Goal: Task Accomplishment & Management: Complete application form

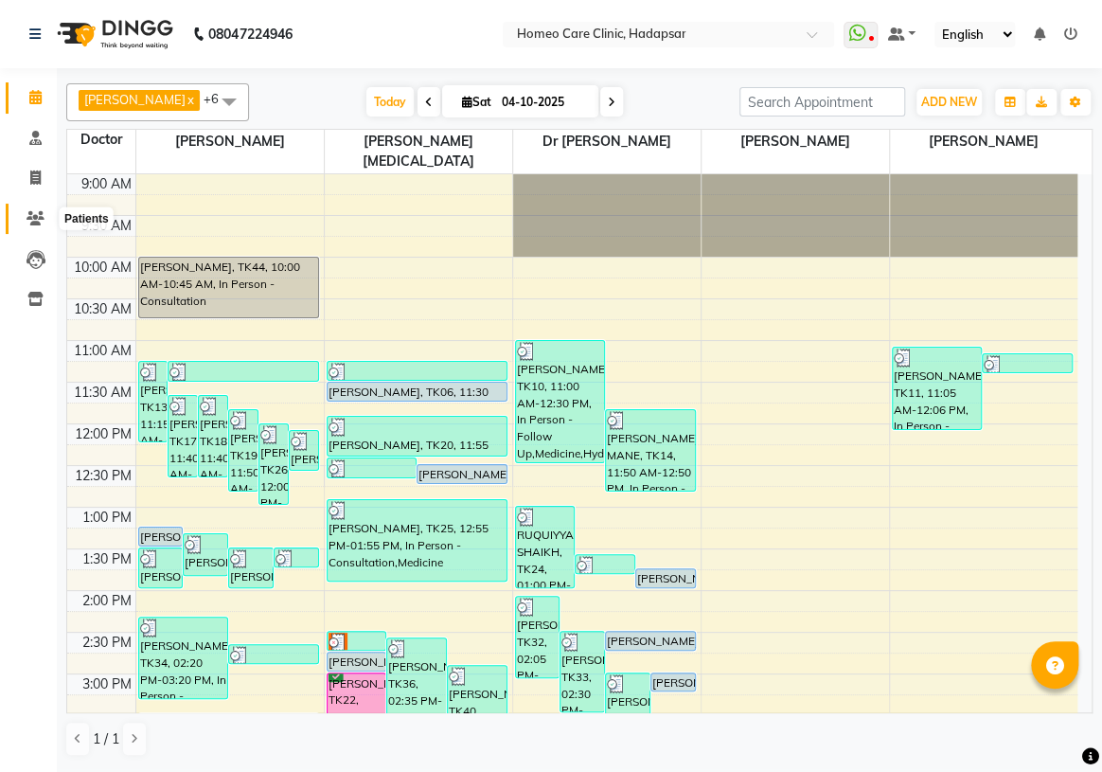
click at [47, 224] on span at bounding box center [35, 219] width 33 height 22
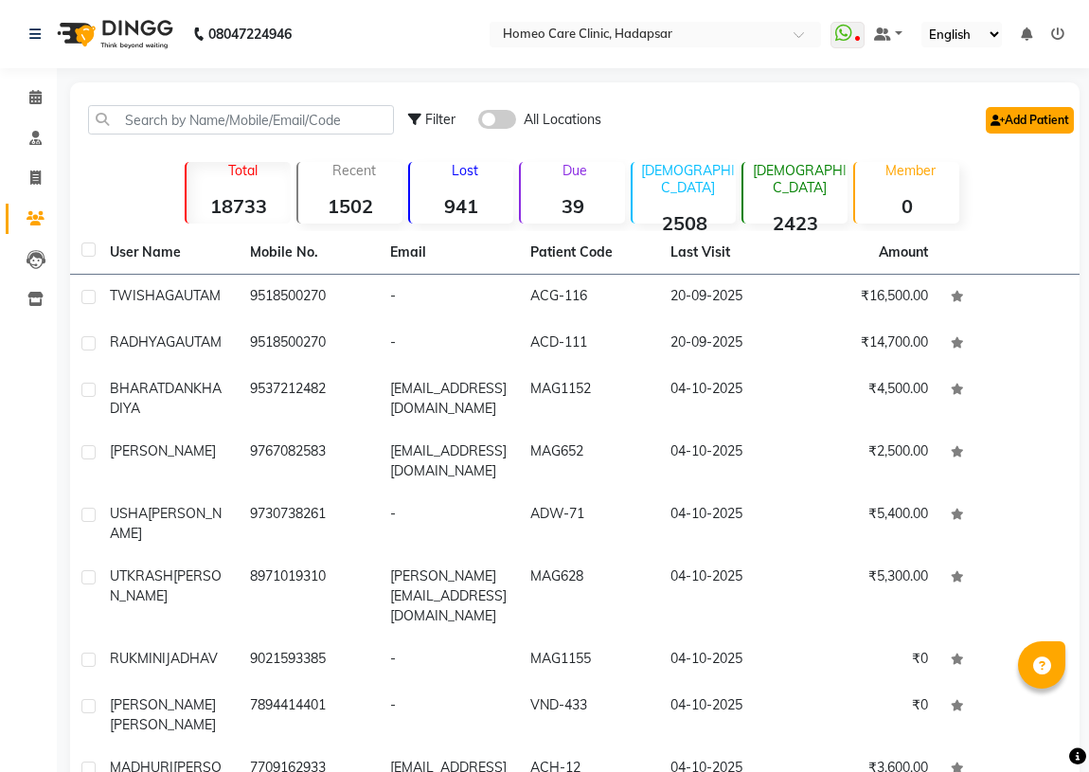
click at [1011, 122] on link "Add Patient" at bounding box center [1030, 120] width 88 height 27
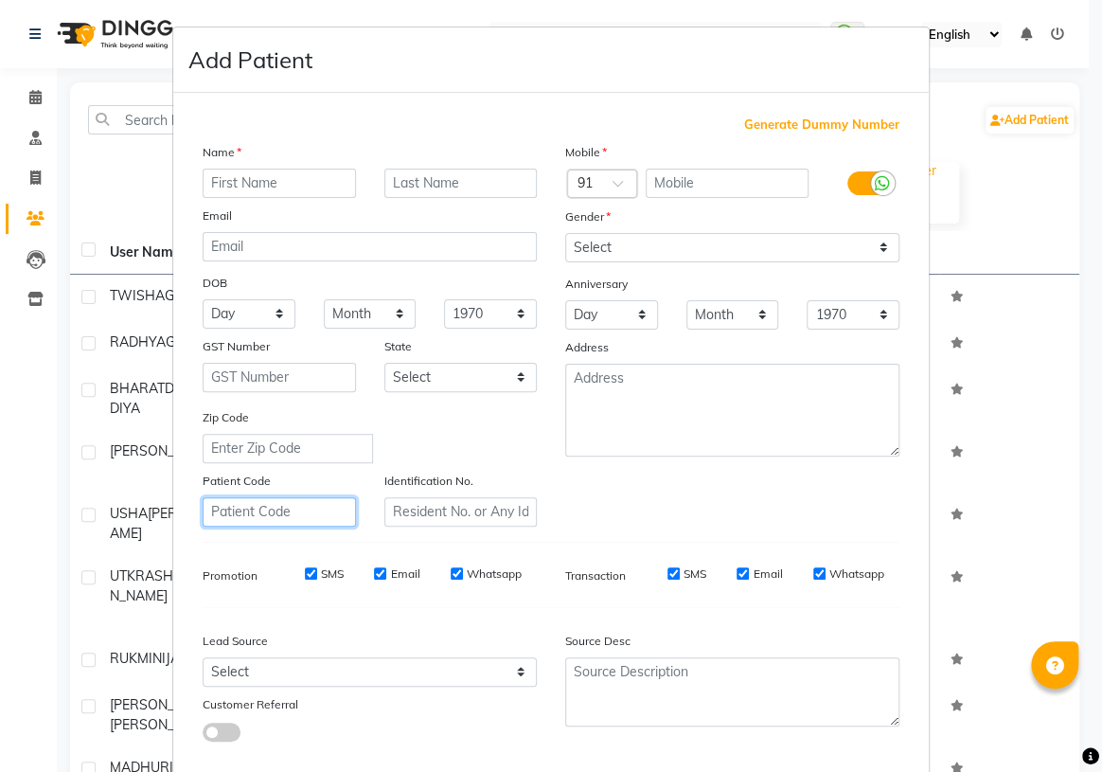
click at [236, 527] on input "text" at bounding box center [279, 511] width 153 height 29
drag, startPoint x: 270, startPoint y: 516, endPoint x: 0, endPoint y: 549, distance: 271.9
click at [50, 541] on ngb-modal-window "Add Patient Generate Dummy Number Name Email DOB Day 01 02 03 04 05 06 07 08 09…" at bounding box center [551, 386] width 1102 height 772
type input "VND-436"
click at [398, 509] on input "text" at bounding box center [460, 511] width 153 height 29
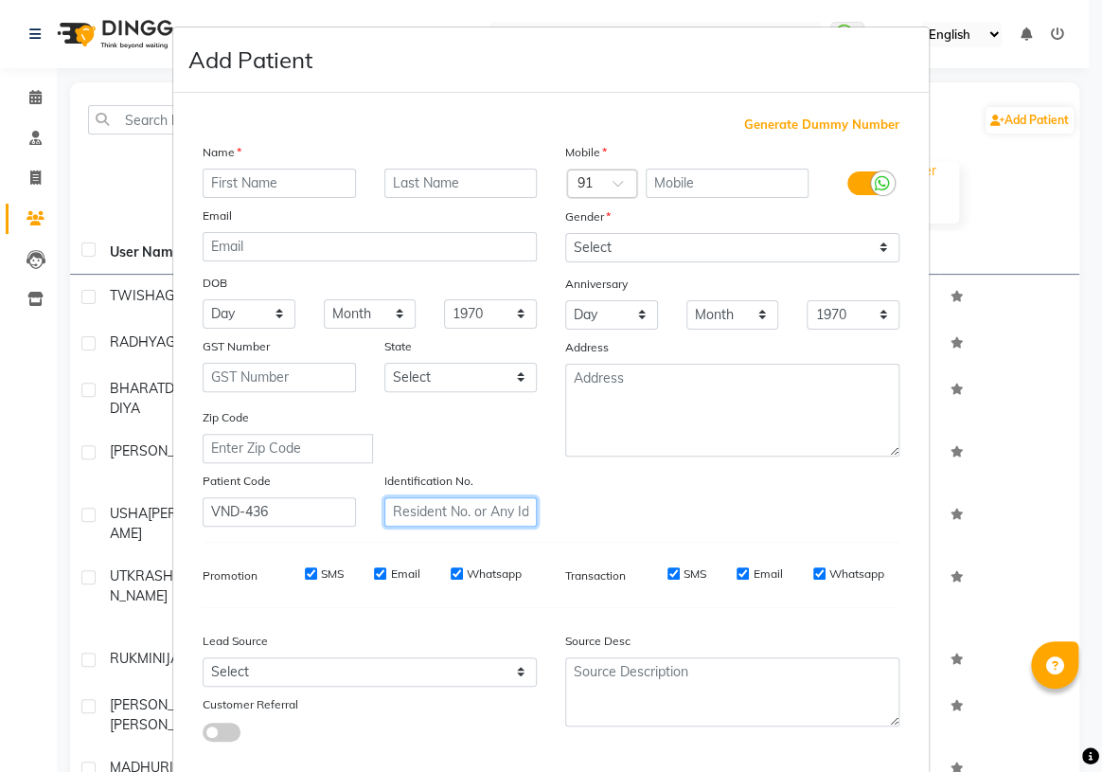
paste input "VND-436"
type input "VND-436"
click at [330, 187] on input "text" at bounding box center [279, 183] width 153 height 29
type input "[PERSON_NAME]"
click at [406, 182] on input "text" at bounding box center [460, 183] width 153 height 29
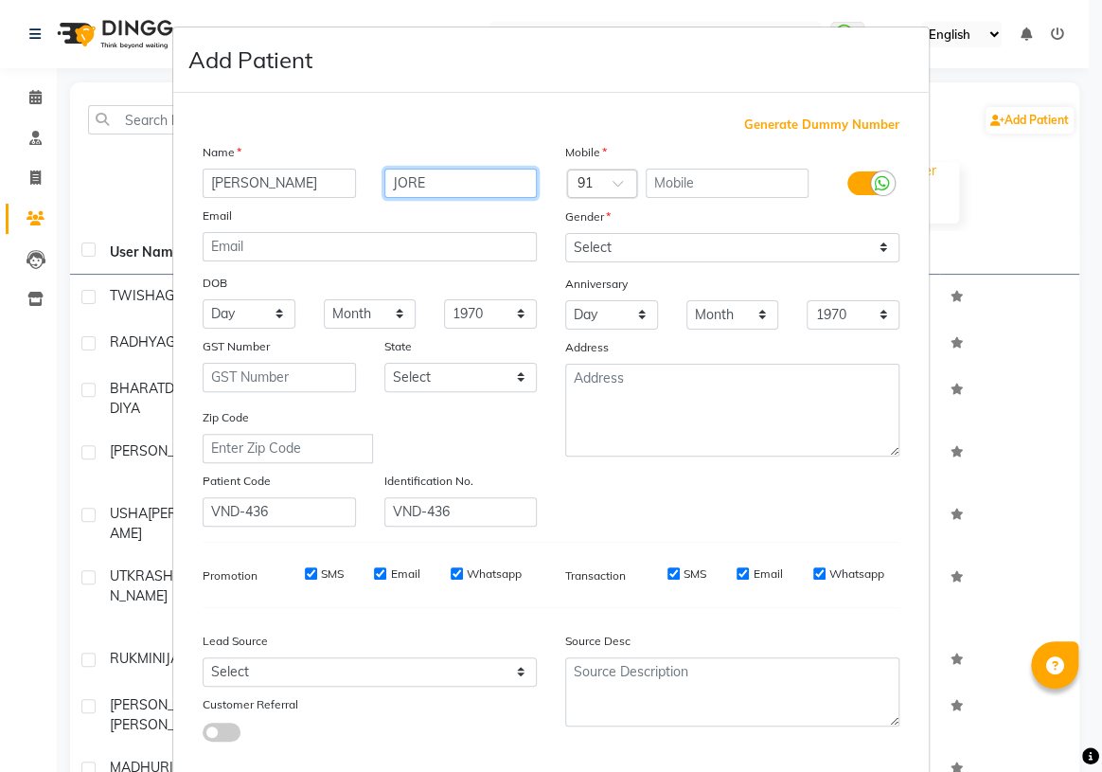
type input "JORE"
click at [672, 180] on input "text" at bounding box center [728, 183] width 164 height 29
type input "9773171615"
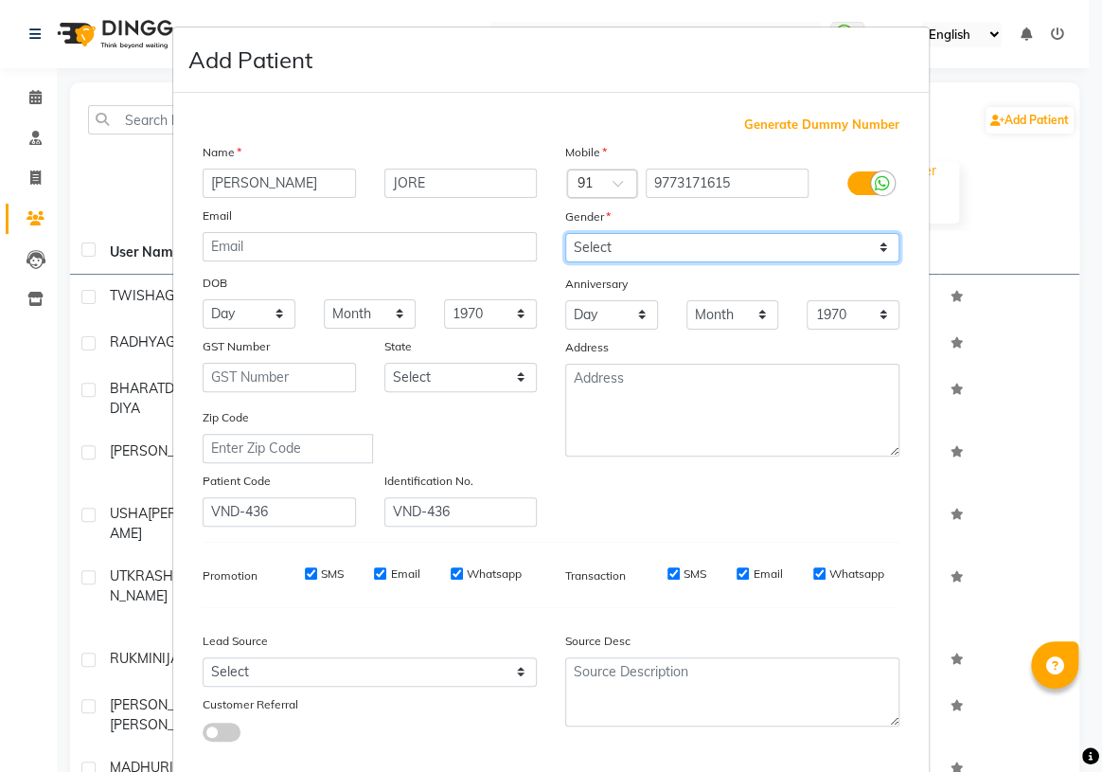
click at [652, 247] on select "Select [DEMOGRAPHIC_DATA] [DEMOGRAPHIC_DATA] Other Prefer Not To Say" at bounding box center [732, 247] width 334 height 29
select select "[DEMOGRAPHIC_DATA]"
click at [565, 233] on select "Select [DEMOGRAPHIC_DATA] [DEMOGRAPHIC_DATA] Other Prefer Not To Say" at bounding box center [732, 247] width 334 height 29
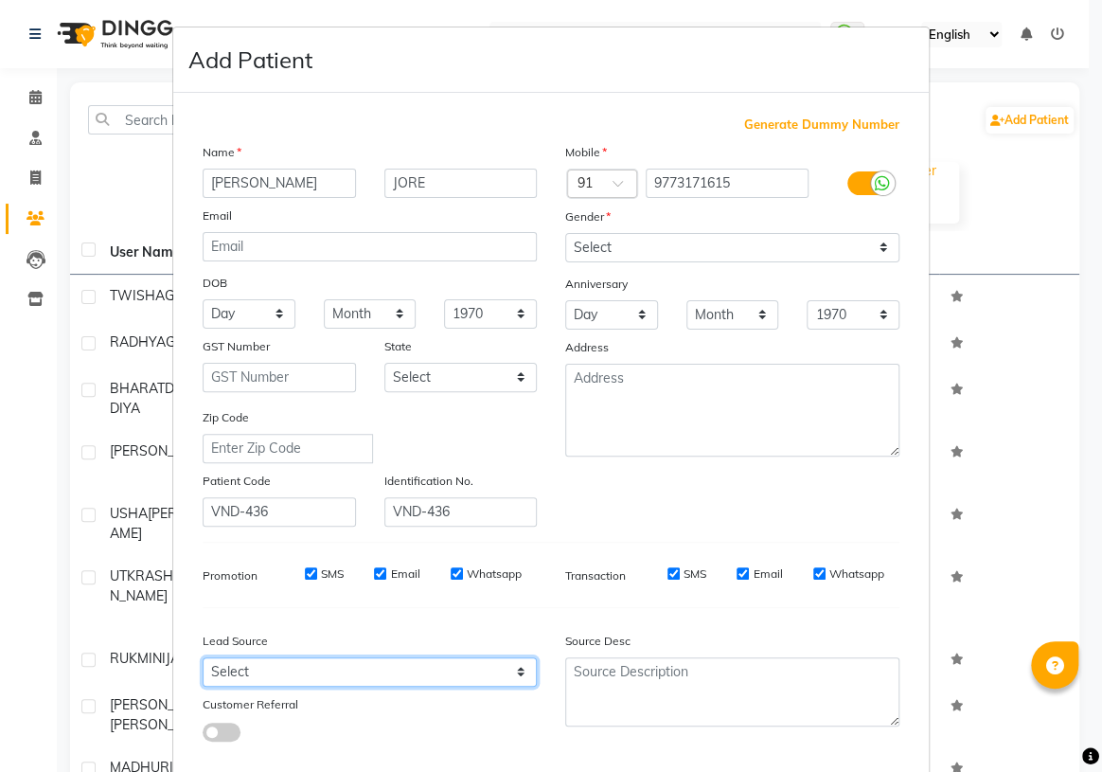
click at [295, 681] on select "Select Walk-in Referral Internet Friend Word of Mouth Advertisement Facebook Ju…" at bounding box center [370, 671] width 334 height 29
click at [203, 661] on select "Select Walk-in Referral Internet Friend Word of Mouth Advertisement Facebook Ju…" at bounding box center [370, 671] width 334 height 29
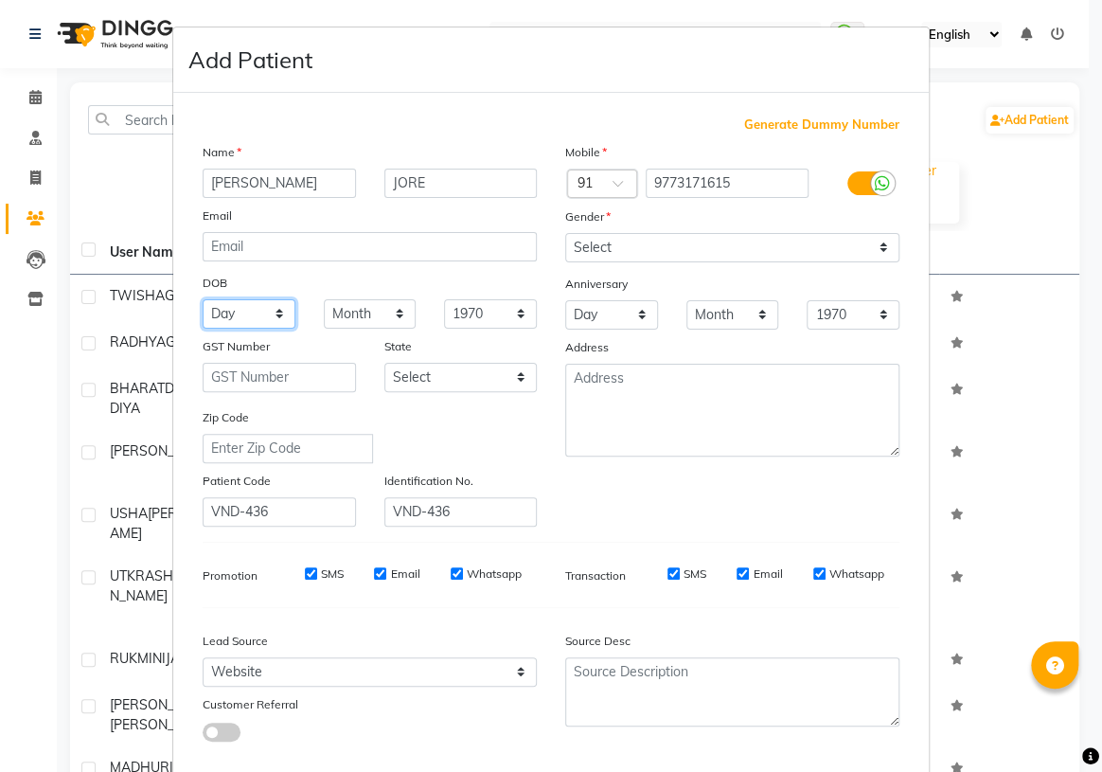
click at [263, 323] on select "Day 01 02 03 04 05 06 07 08 09 10 11 12 13 14 15 16 17 18 19 20 21 22 23 24 25 …" at bounding box center [249, 313] width 93 height 29
click at [404, 638] on div "Lead Source" at bounding box center [369, 644] width 363 height 27
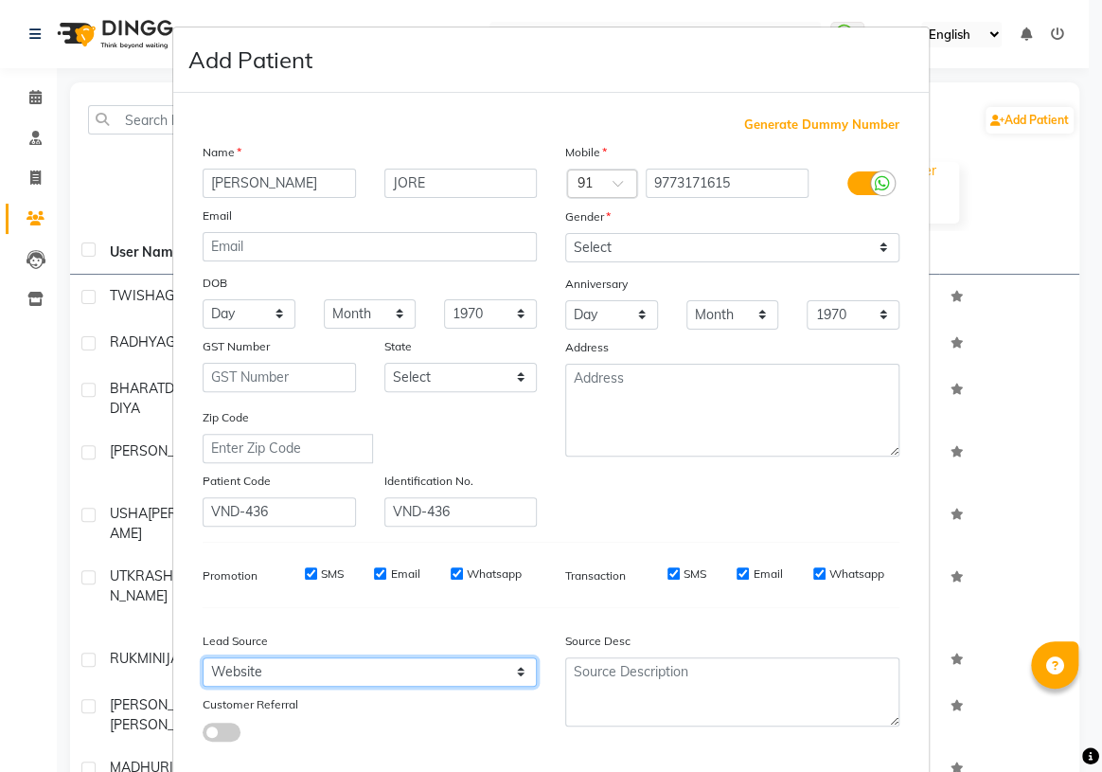
click at [266, 686] on select "Select Walk-in Referral Internet Friend Word of Mouth Advertisement Facebook Ju…" at bounding box center [370, 671] width 334 height 29
select select "51696"
click at [203, 661] on select "Select Walk-in Referral Internet Friend Word of Mouth Advertisement Facebook Ju…" at bounding box center [370, 671] width 334 height 29
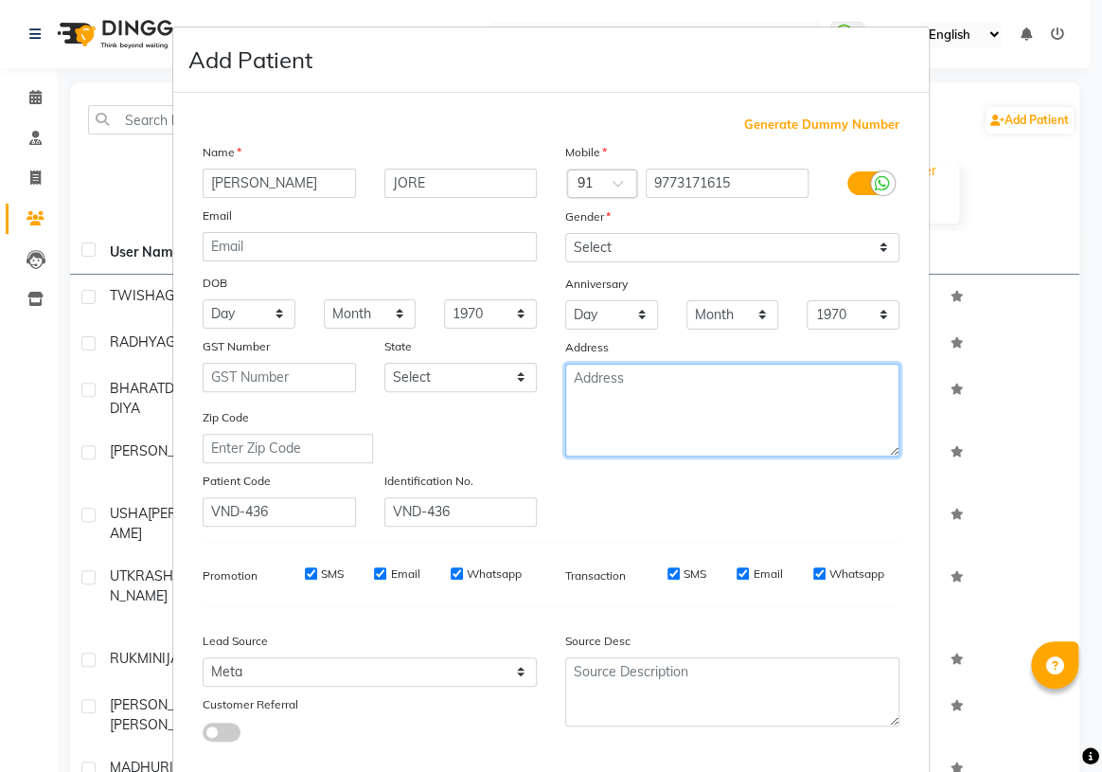
click at [719, 415] on textarea at bounding box center [732, 410] width 334 height 93
paste textarea "[STREET_ADDRESS]"
type textarea "[STREET_ADDRESS]"
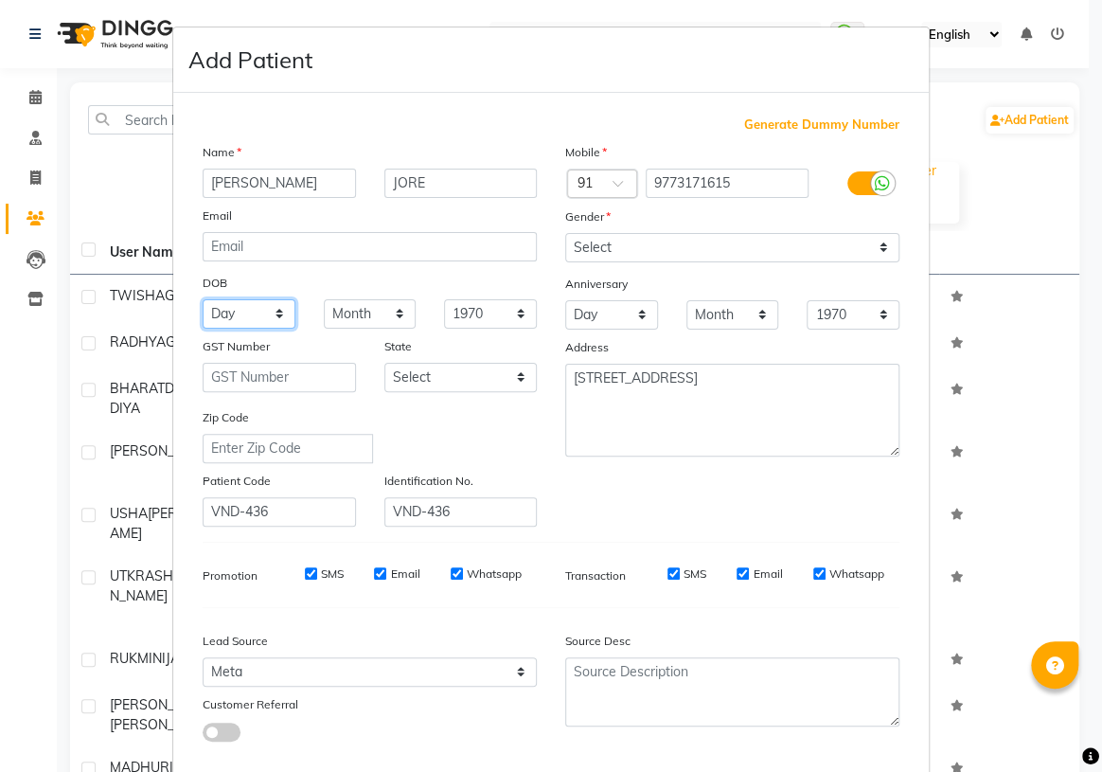
click at [259, 313] on select "Day 01 02 03 04 05 06 07 08 09 10 11 12 13 14 15 16 17 18 19 20 21 22 23 24 25 …" at bounding box center [249, 313] width 93 height 29
select select "01"
click at [203, 300] on select "Day 01 02 03 04 05 06 07 08 09 10 11 12 13 14 15 16 17 18 19 20 21 22 23 24 25 …" at bounding box center [249, 313] width 93 height 29
click at [330, 313] on select "Month January February March April May June July August September October Novem…" at bounding box center [370, 313] width 93 height 29
select select "03"
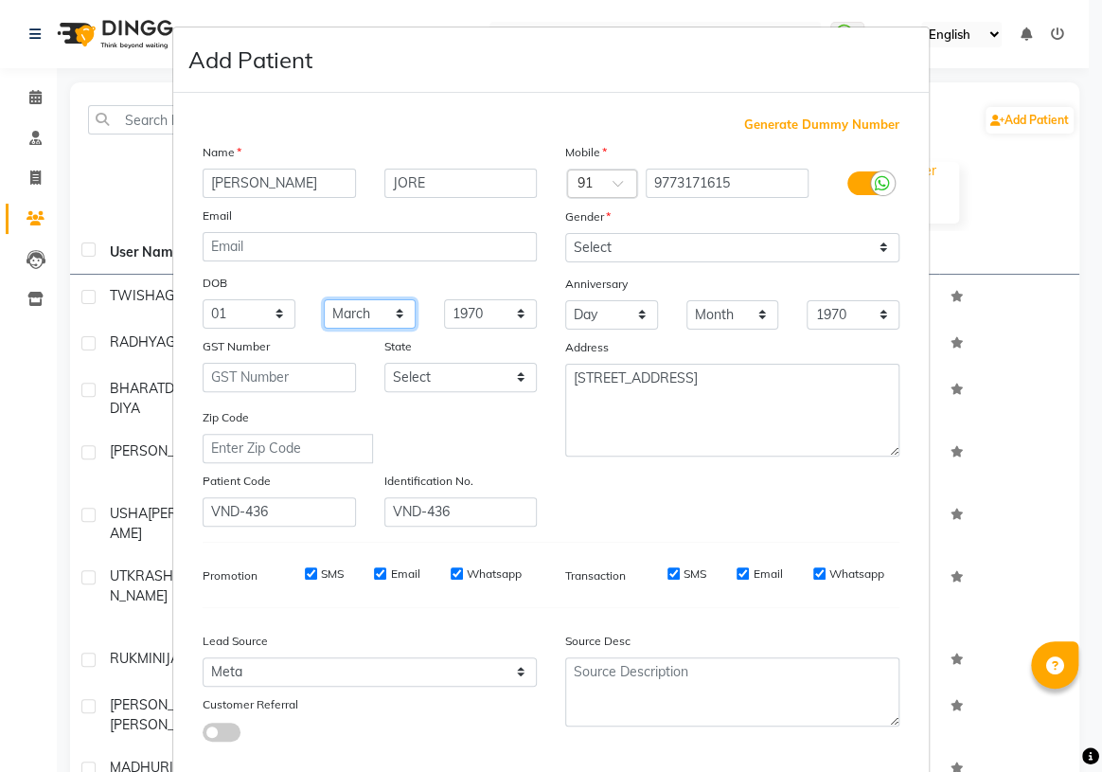
click at [324, 300] on select "Month January February March April May June July August September October Novem…" at bounding box center [370, 313] width 93 height 29
click at [486, 316] on select "1940 1941 1942 1943 1944 1945 1946 1947 1948 1949 1950 1951 1952 1953 1954 1955…" at bounding box center [490, 313] width 93 height 29
select select "1957"
click at [444, 300] on select "1940 1941 1942 1943 1944 1945 1946 1947 1948 1949 1950 1951 1952 1953 1954 1955…" at bounding box center [490, 313] width 93 height 29
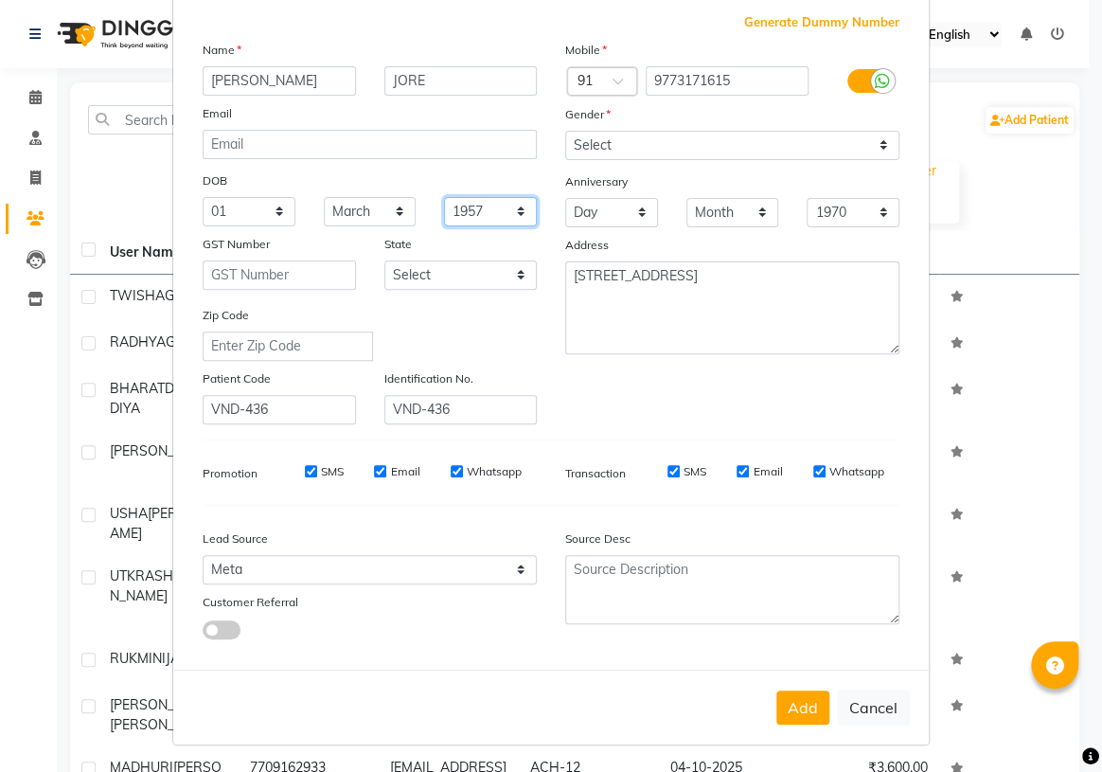
scroll to position [107, 0]
click at [806, 702] on button "Add" at bounding box center [803, 707] width 53 height 34
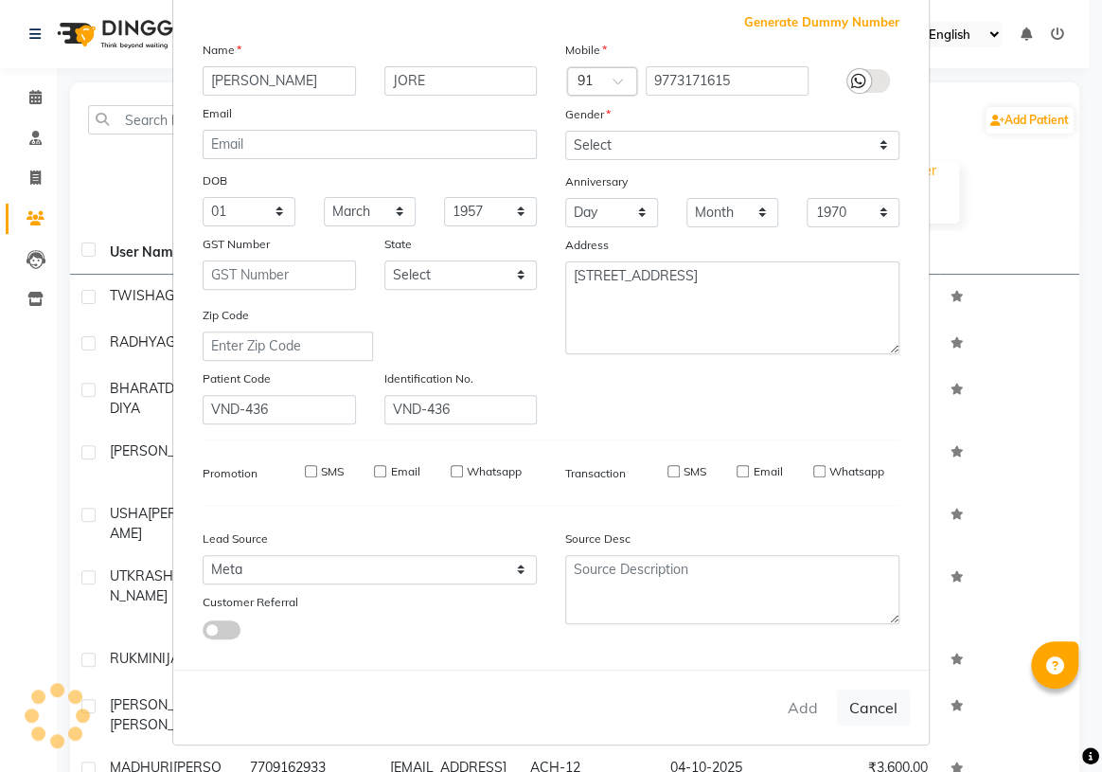
select select
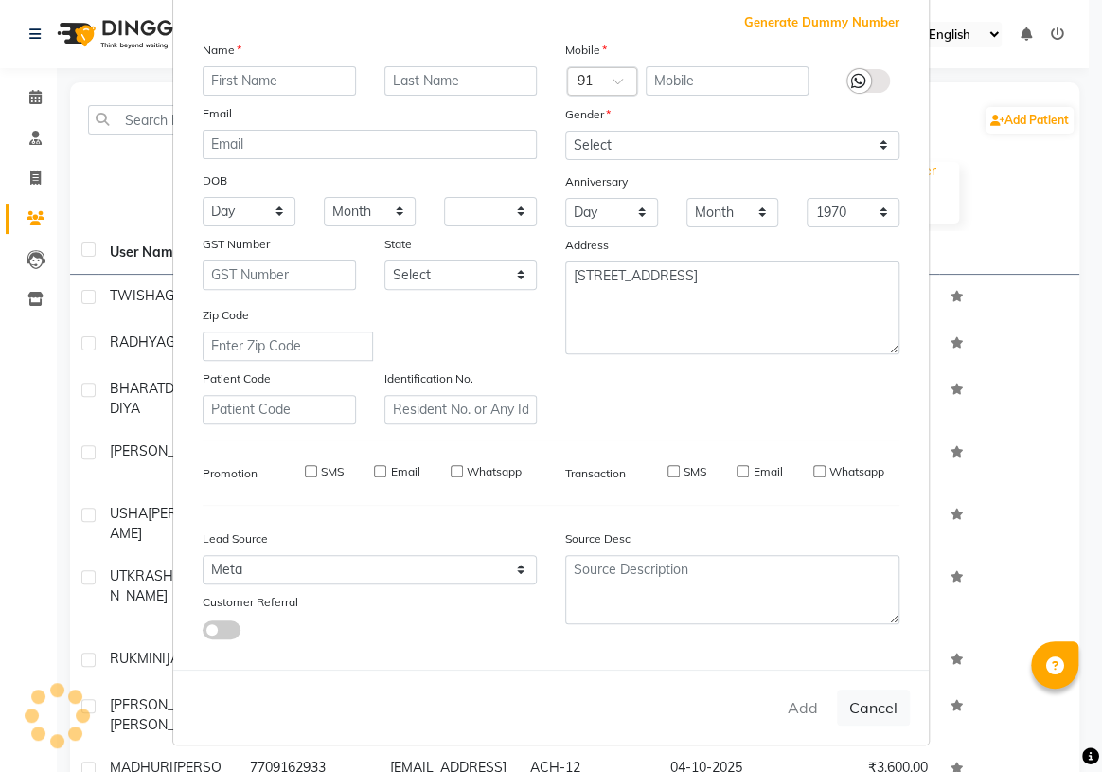
select select
checkbox input "false"
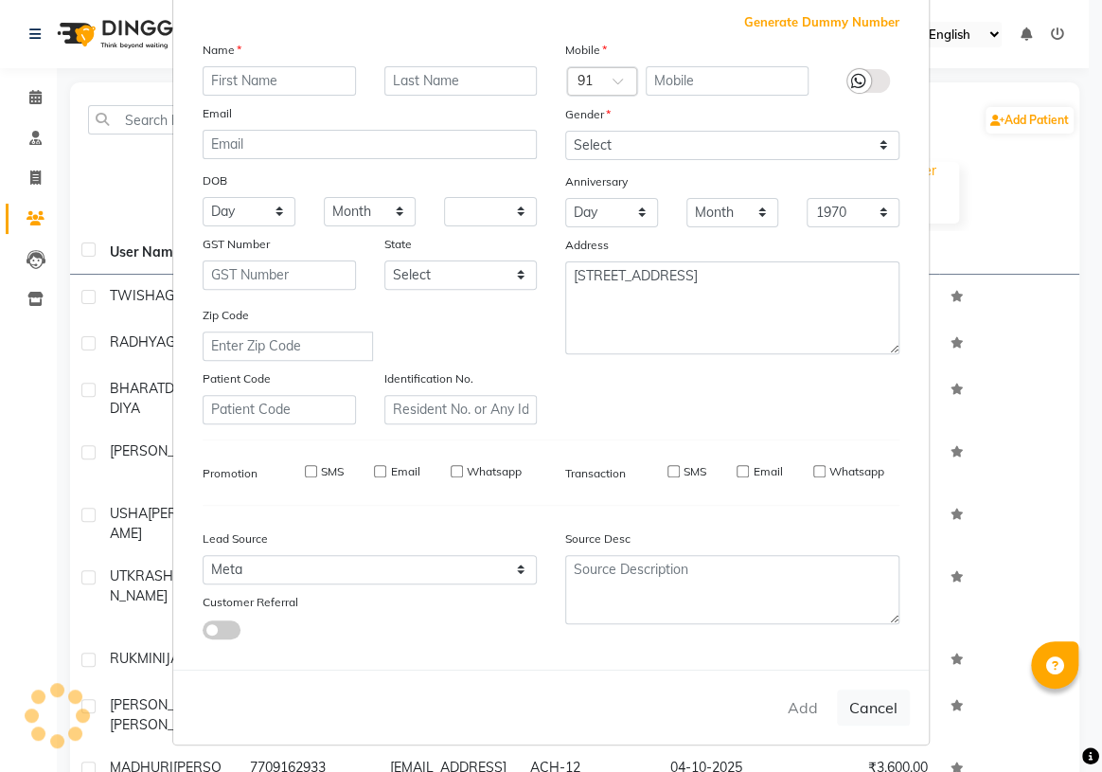
checkbox input "false"
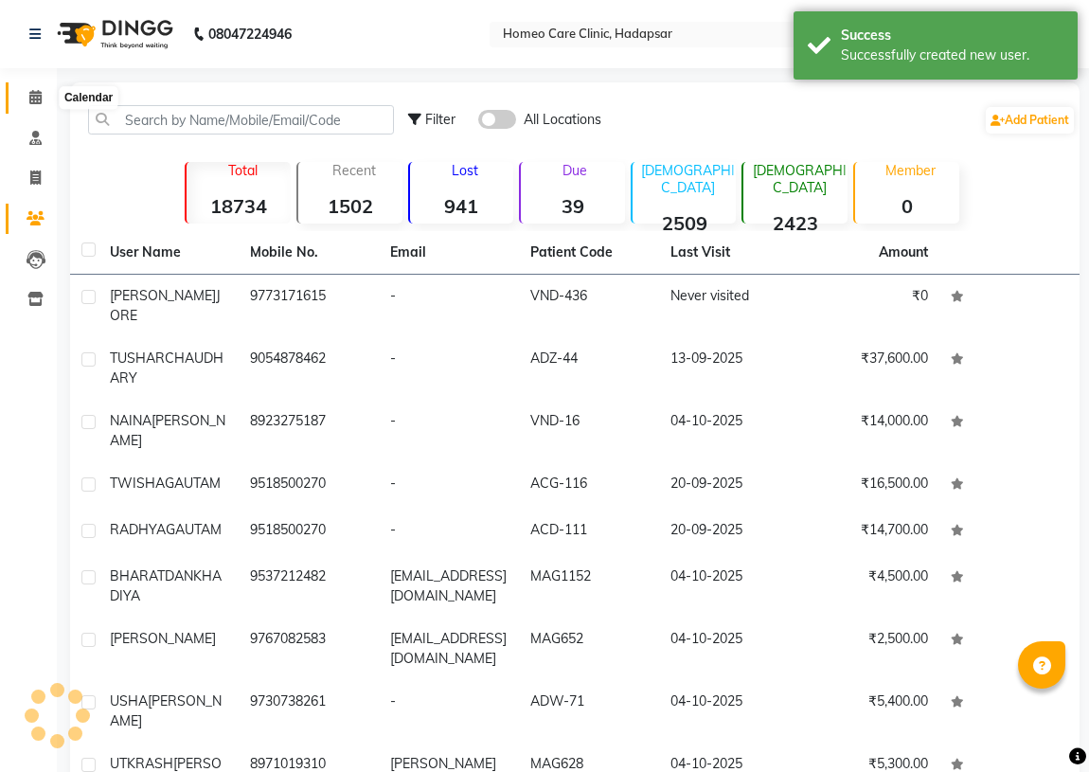
click at [35, 98] on icon at bounding box center [35, 97] width 12 height 14
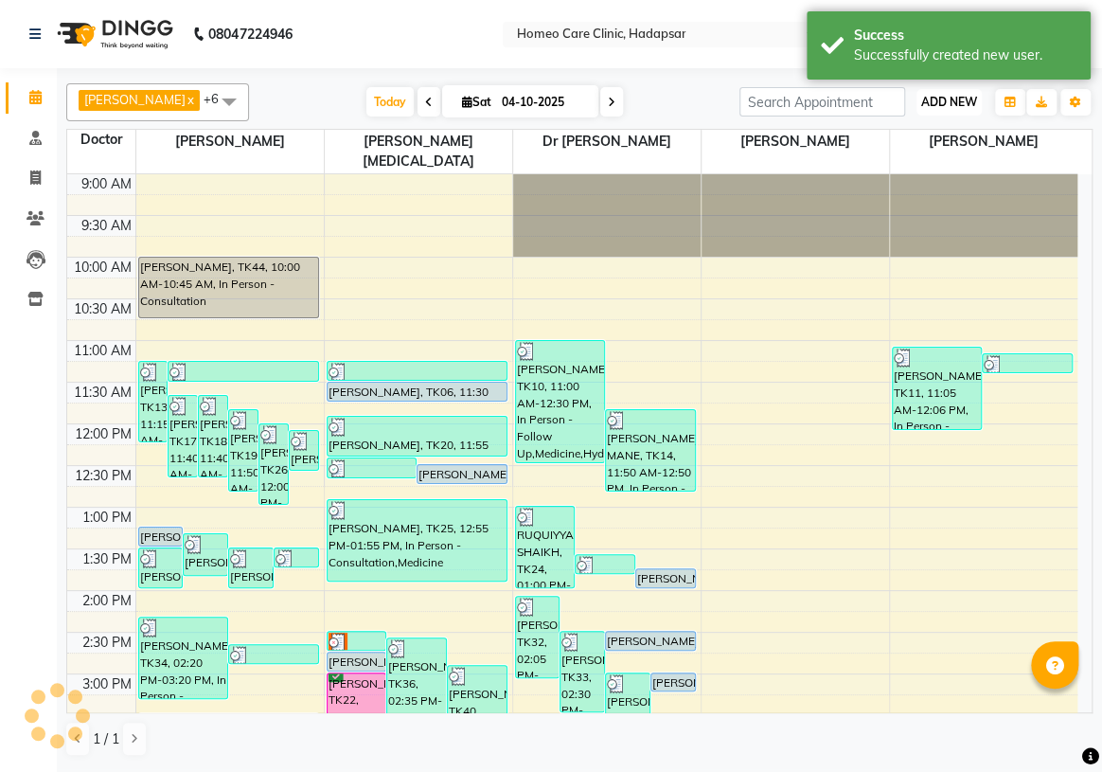
click at [953, 103] on span "ADD NEW" at bounding box center [949, 102] width 56 height 14
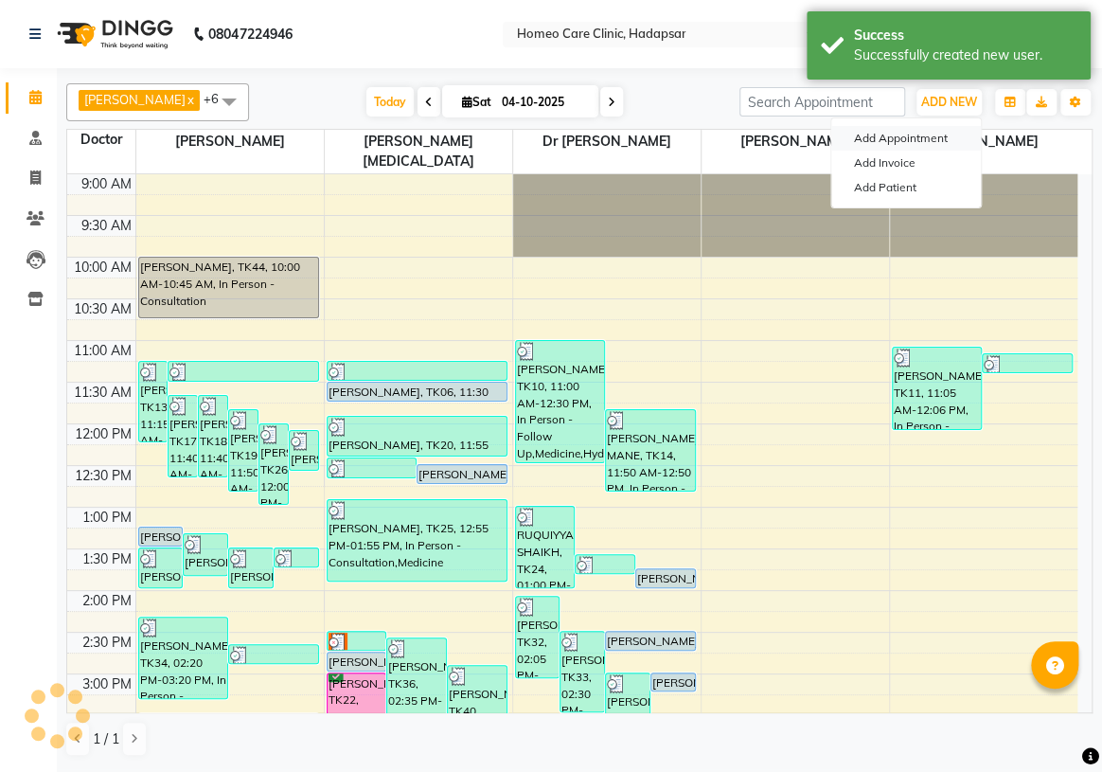
click at [892, 138] on button "Add Appointment" at bounding box center [906, 138] width 150 height 25
select select "tentative"
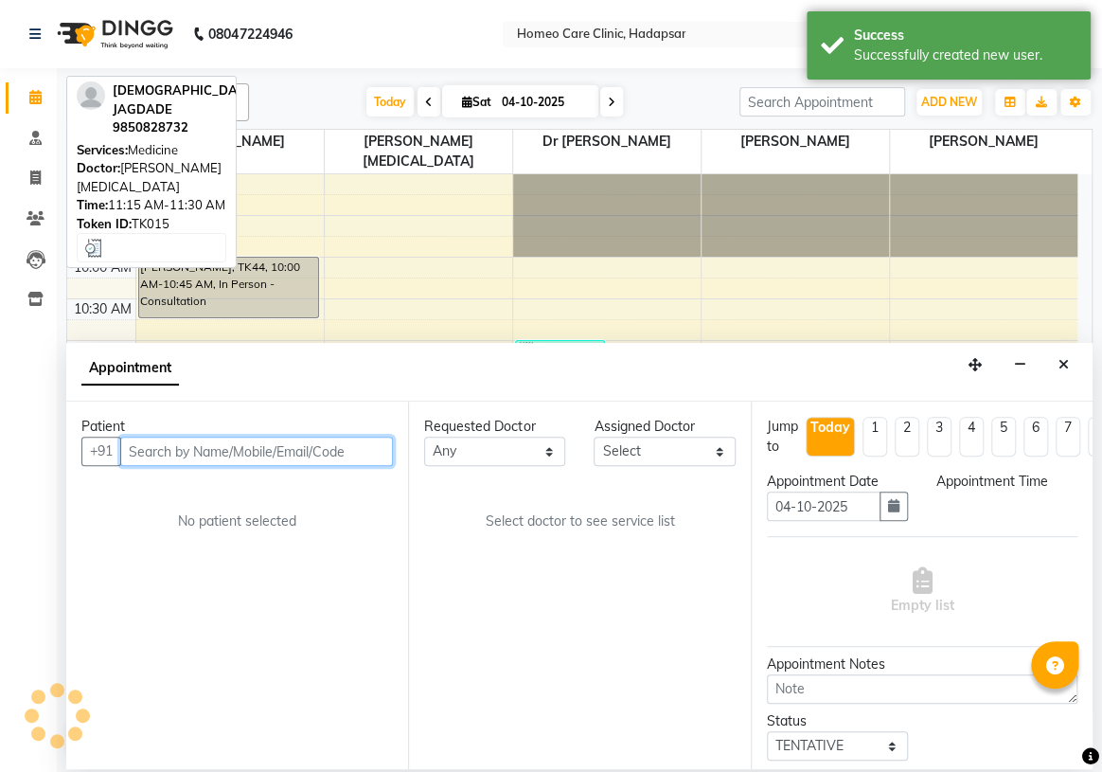
select select "600"
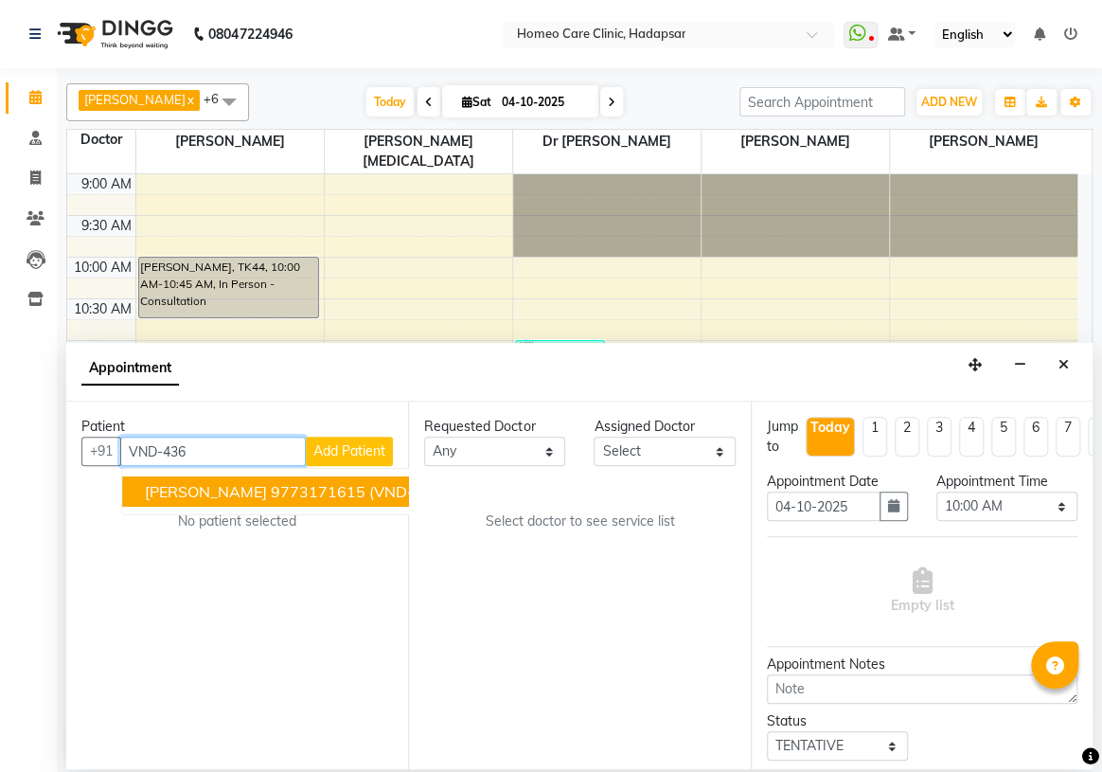
click at [271, 489] on ngb-highlight "9773171615" at bounding box center [318, 491] width 95 height 19
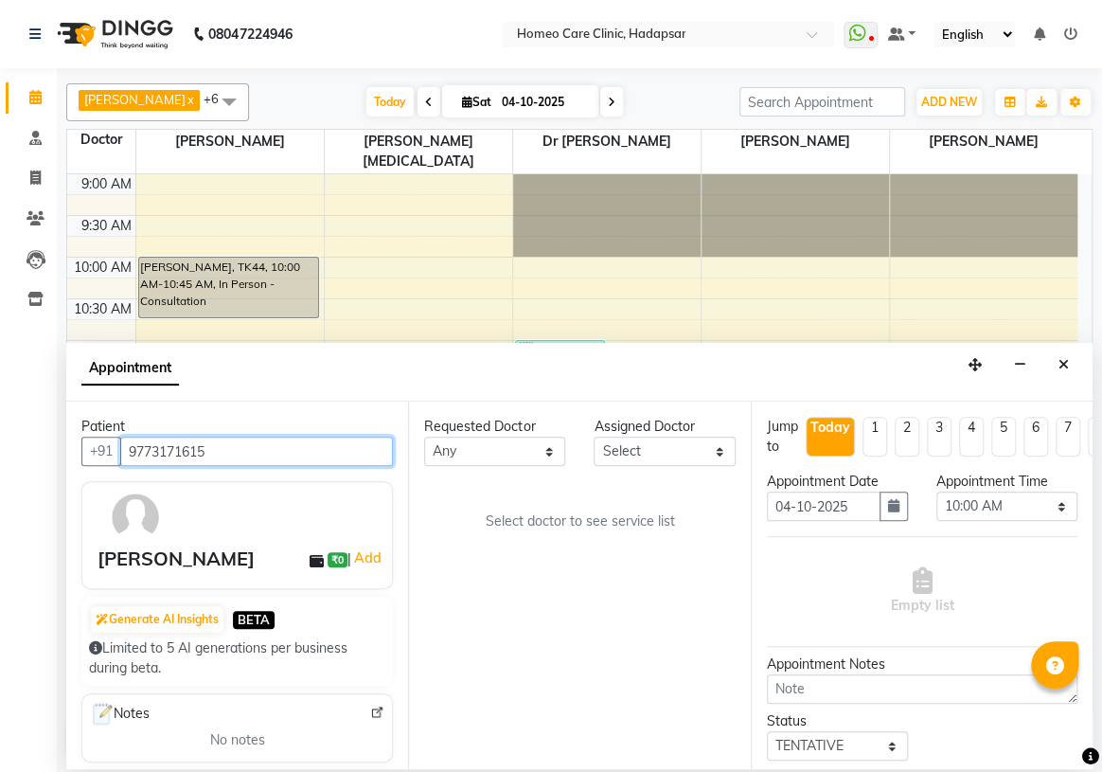
type input "9773171615"
click at [662, 452] on select "Select Dingg Support [PERSON_NAME] [PERSON_NAME] [PERSON_NAME] [PERSON_NAME][ME…" at bounding box center [664, 451] width 141 height 29
select select "65966"
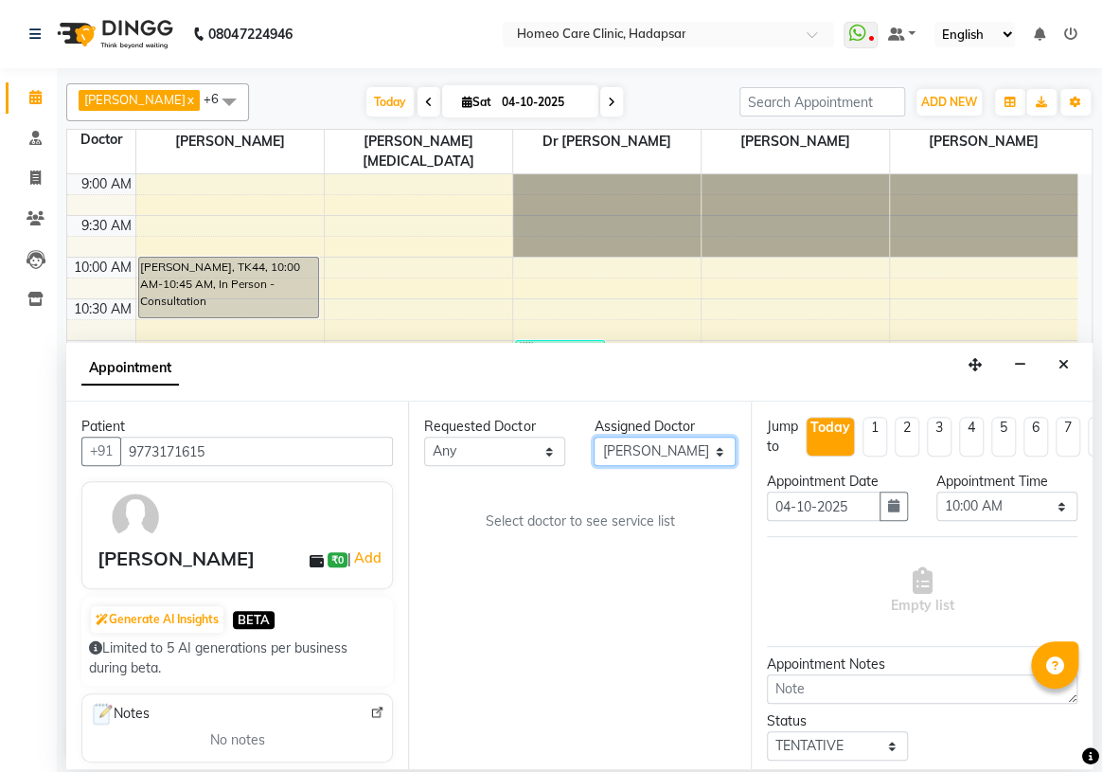
click at [594, 437] on select "Select Dingg Support [PERSON_NAME] [PERSON_NAME] [PERSON_NAME] [PERSON_NAME][ME…" at bounding box center [664, 451] width 141 height 29
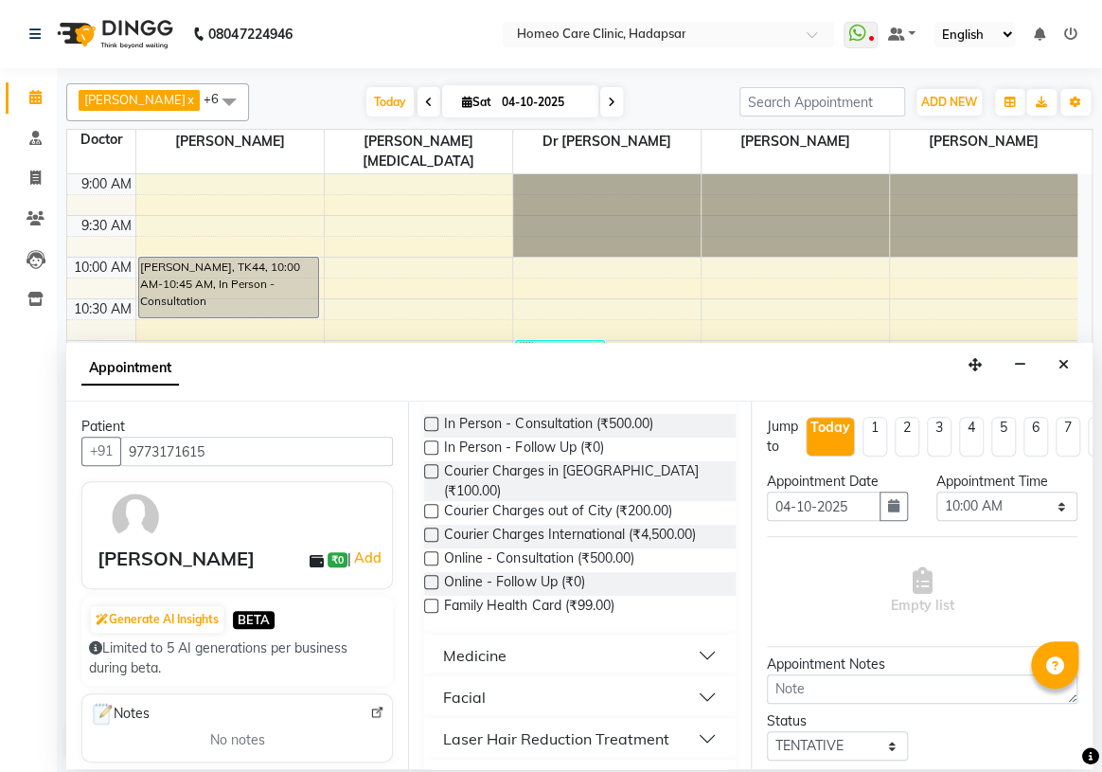
scroll to position [85, 0]
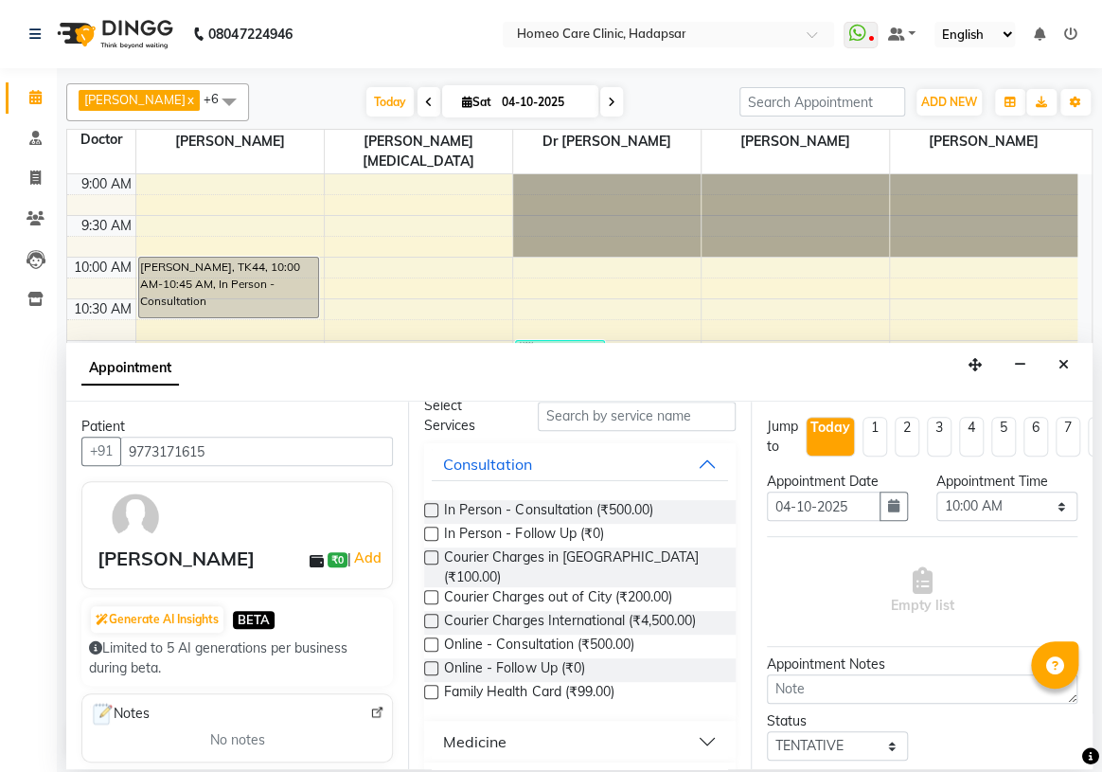
click at [432, 637] on label at bounding box center [431, 644] width 14 height 14
click at [432, 640] on input "checkbox" at bounding box center [430, 646] width 12 height 12
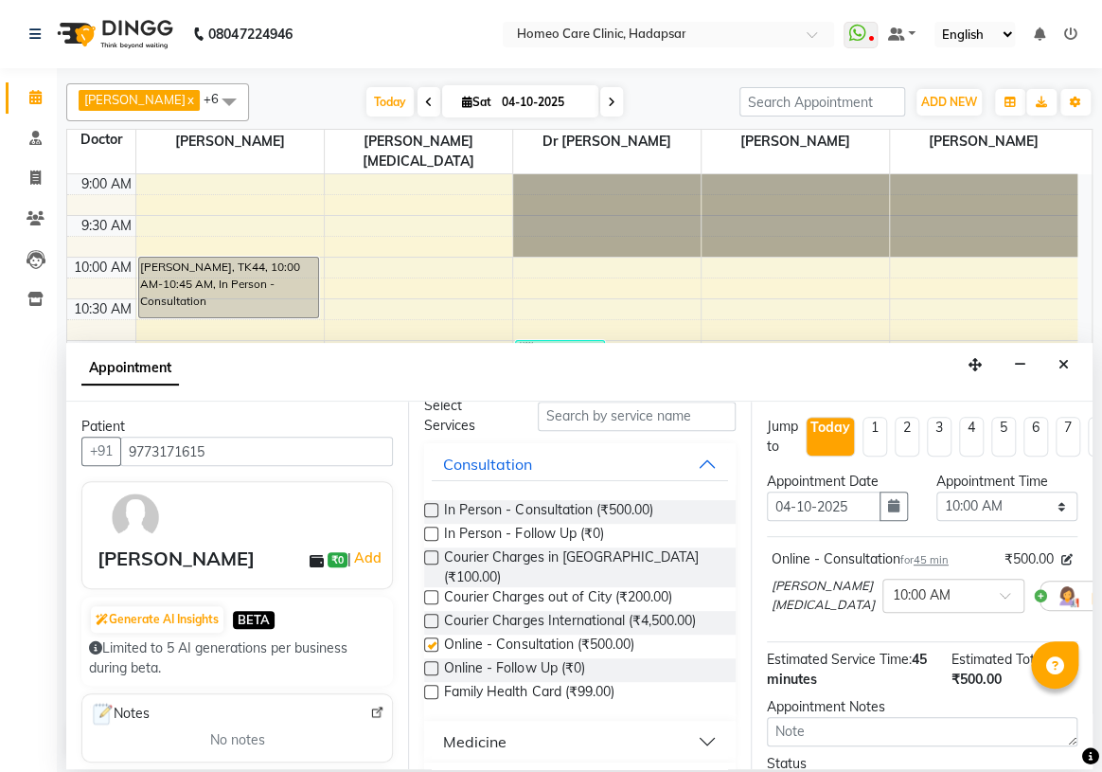
checkbox input "false"
click at [1022, 500] on select "Select 10:00 AM 10:05 AM 10:10 AM 10:15 AM 10:20 AM 10:25 AM 10:30 AM 10:35 AM …" at bounding box center [1007, 505] width 141 height 29
select select "1155"
click at [937, 491] on select "Select 10:00 AM 10:05 AM 10:10 AM 10:15 AM 10:20 AM 10:25 AM 10:30 AM 10:35 AM …" at bounding box center [1007, 505] width 141 height 29
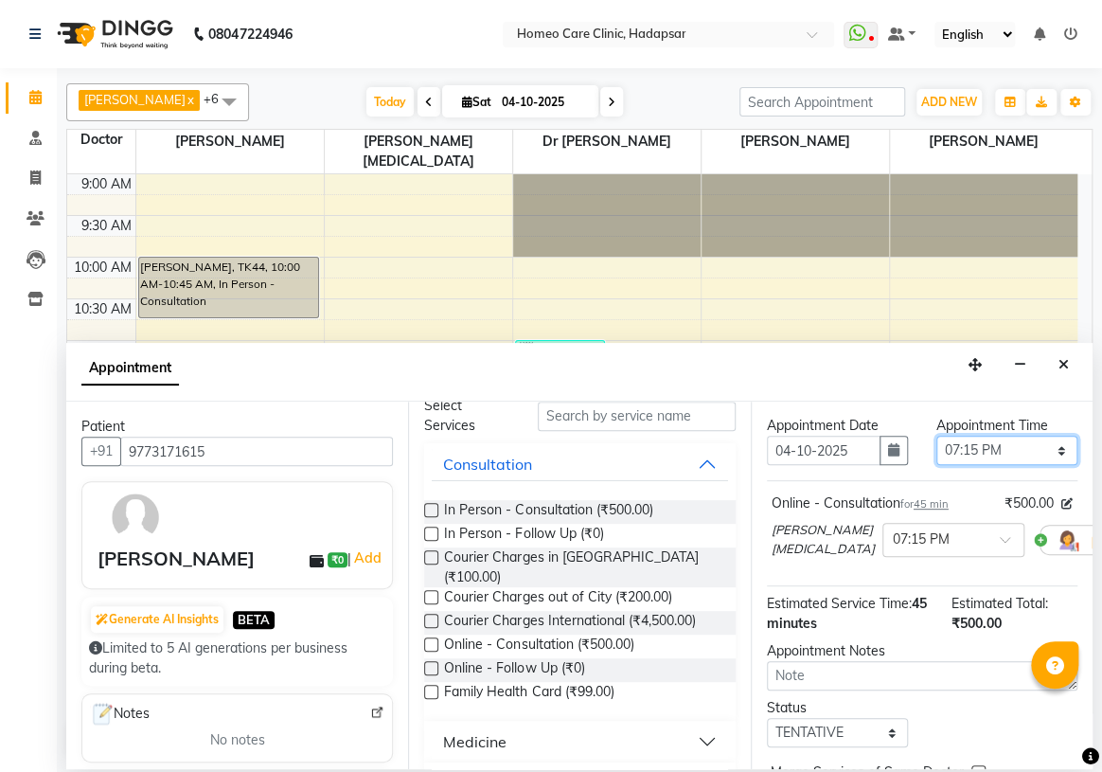
scroll to position [152, 0]
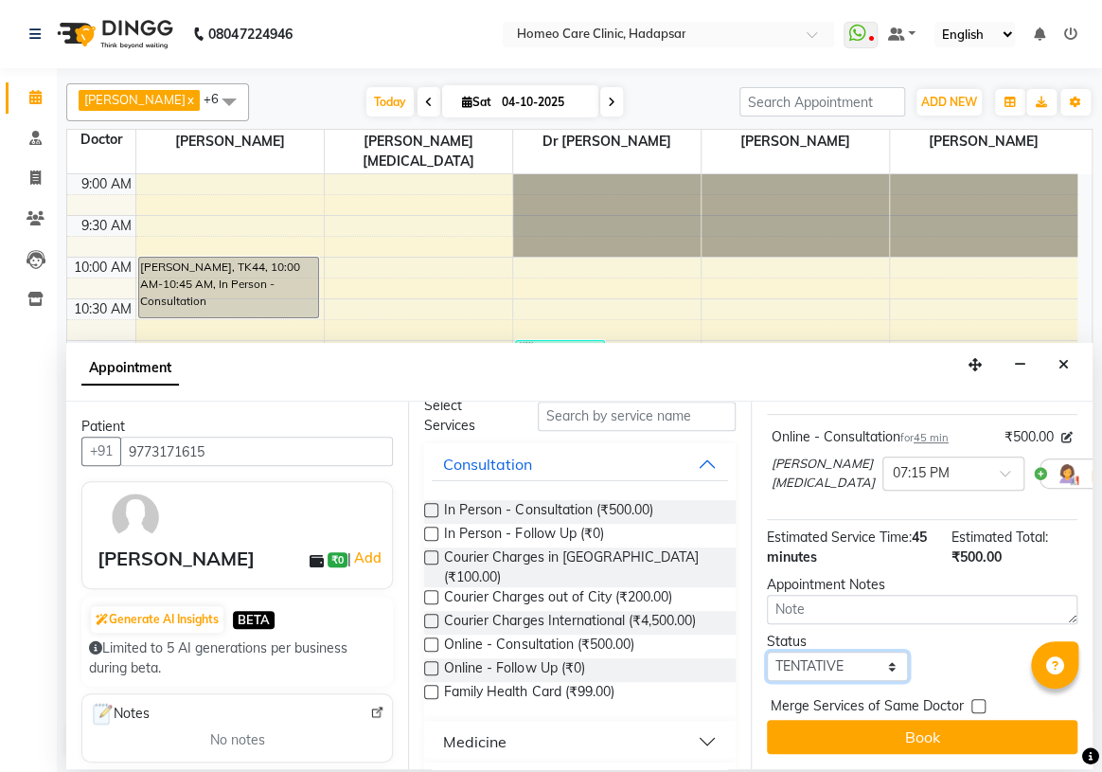
click at [818, 652] on select "Select TENTATIVE CONFIRM CHECK-IN UPCOMING" at bounding box center [837, 666] width 141 height 29
select select "confirm booking"
click at [767, 652] on select "Select TENTATIVE CONFIRM CHECK-IN UPCOMING" at bounding box center [837, 666] width 141 height 29
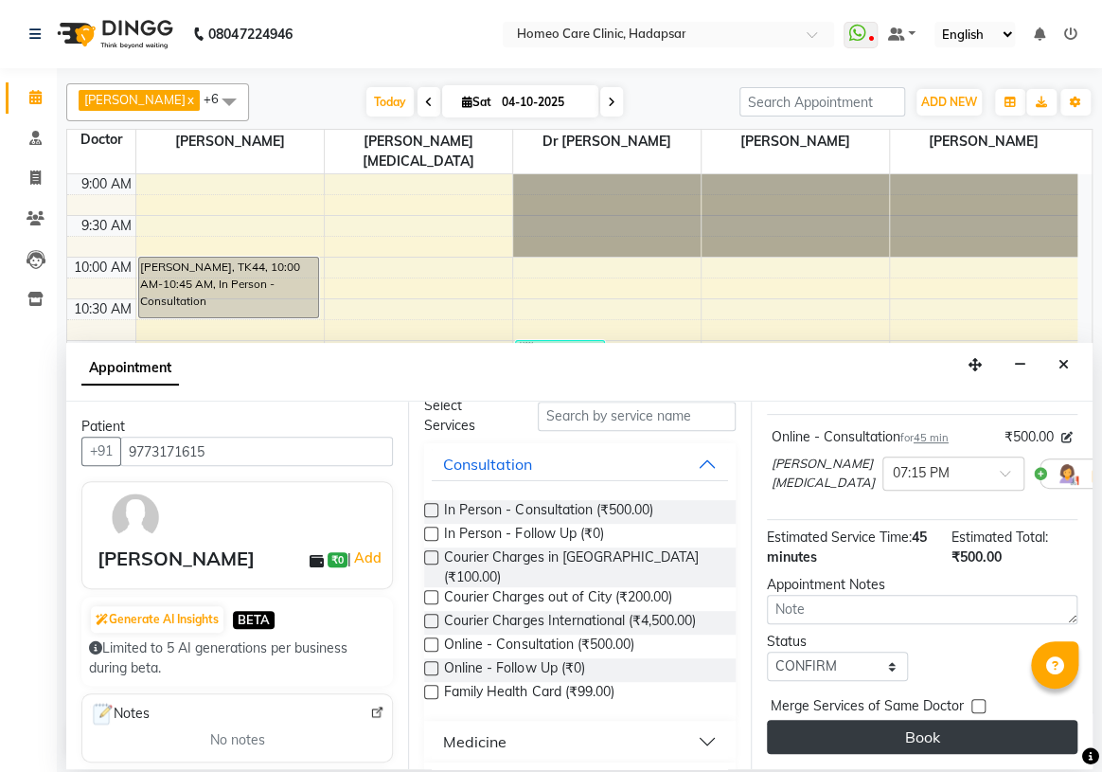
click at [858, 720] on button "Book" at bounding box center [922, 737] width 311 height 34
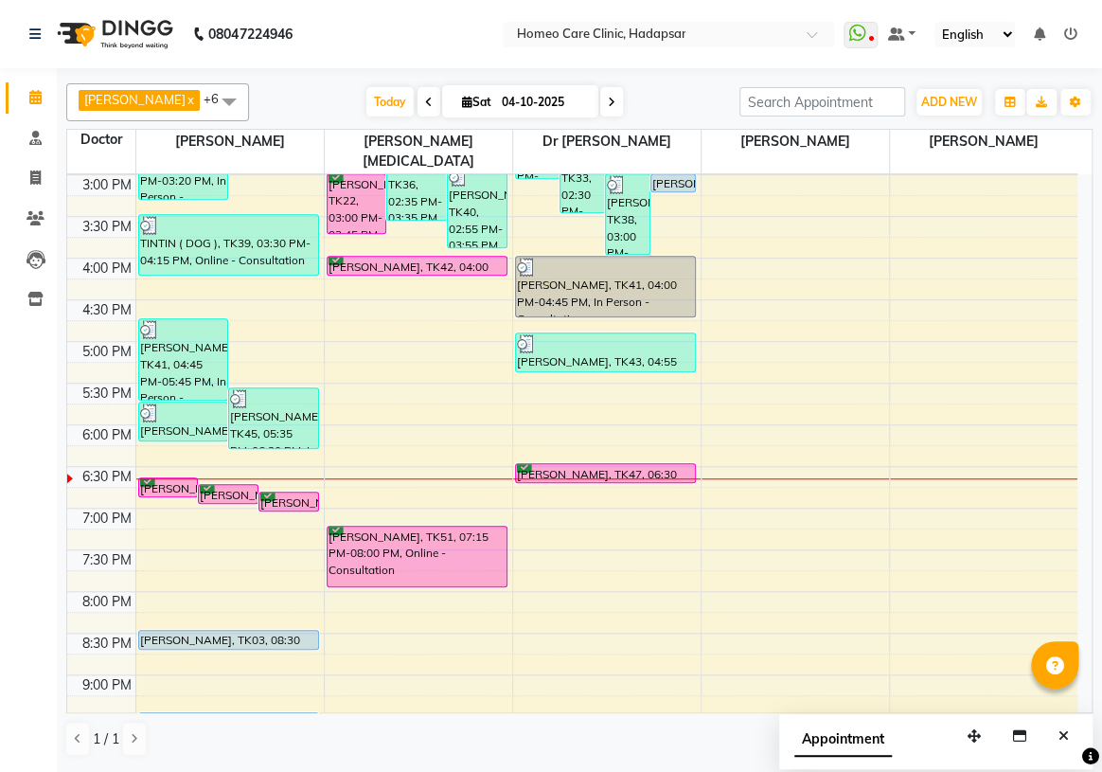
scroll to position [516, 0]
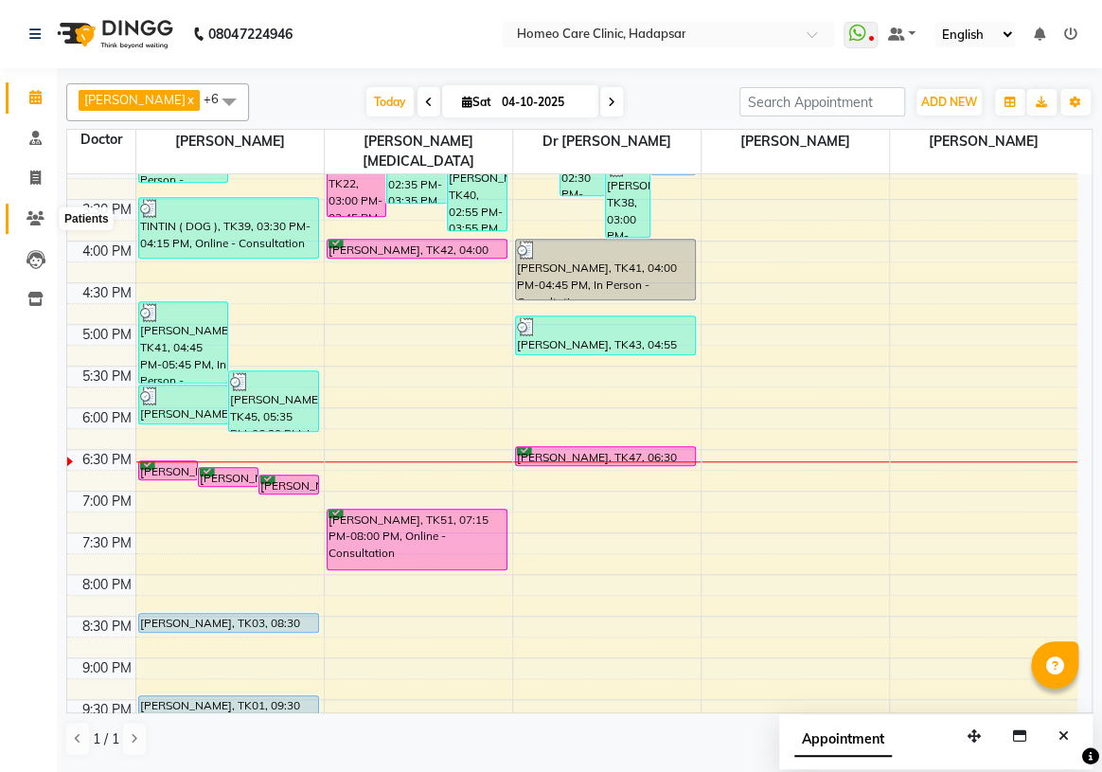
click at [39, 224] on icon at bounding box center [36, 218] width 18 height 14
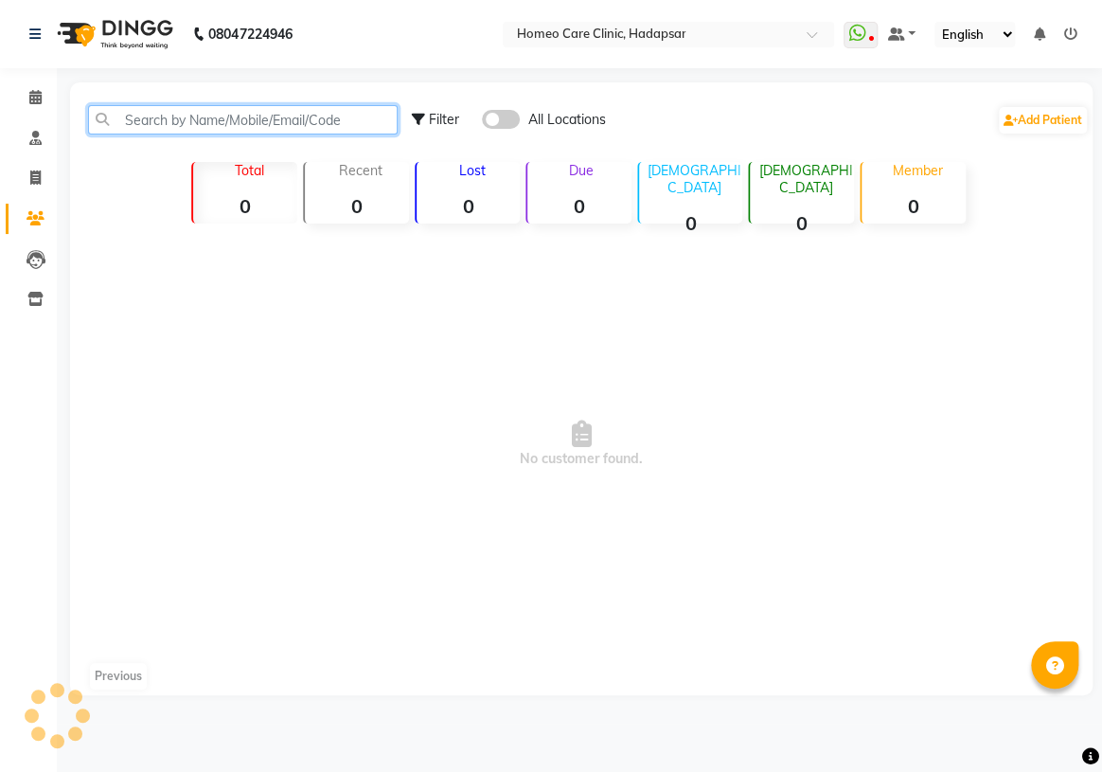
click at [193, 126] on input "text" at bounding box center [243, 119] width 310 height 29
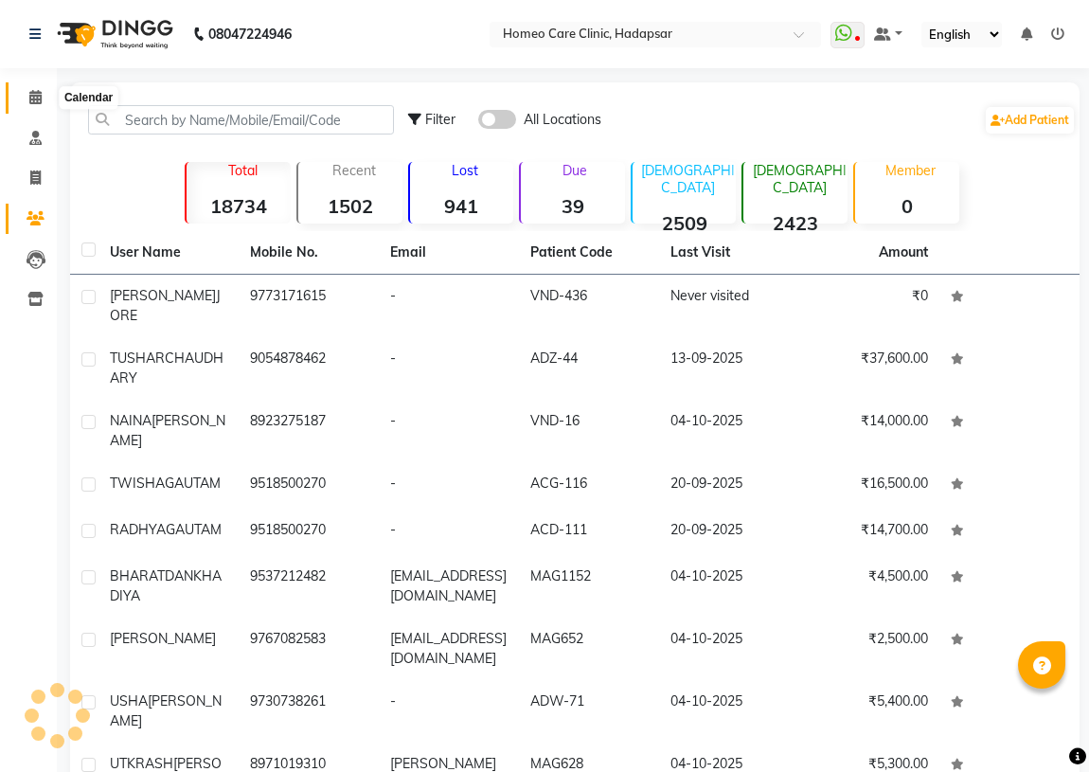
click at [39, 103] on icon at bounding box center [35, 97] width 12 height 14
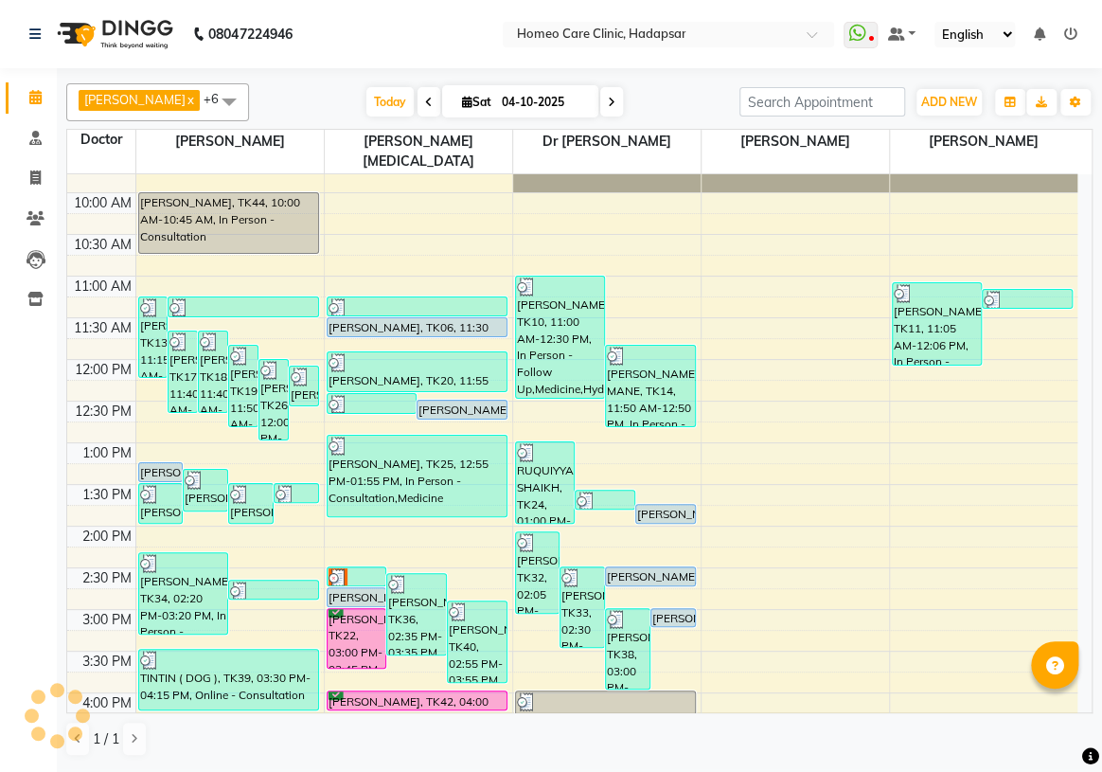
scroll to position [171, 0]
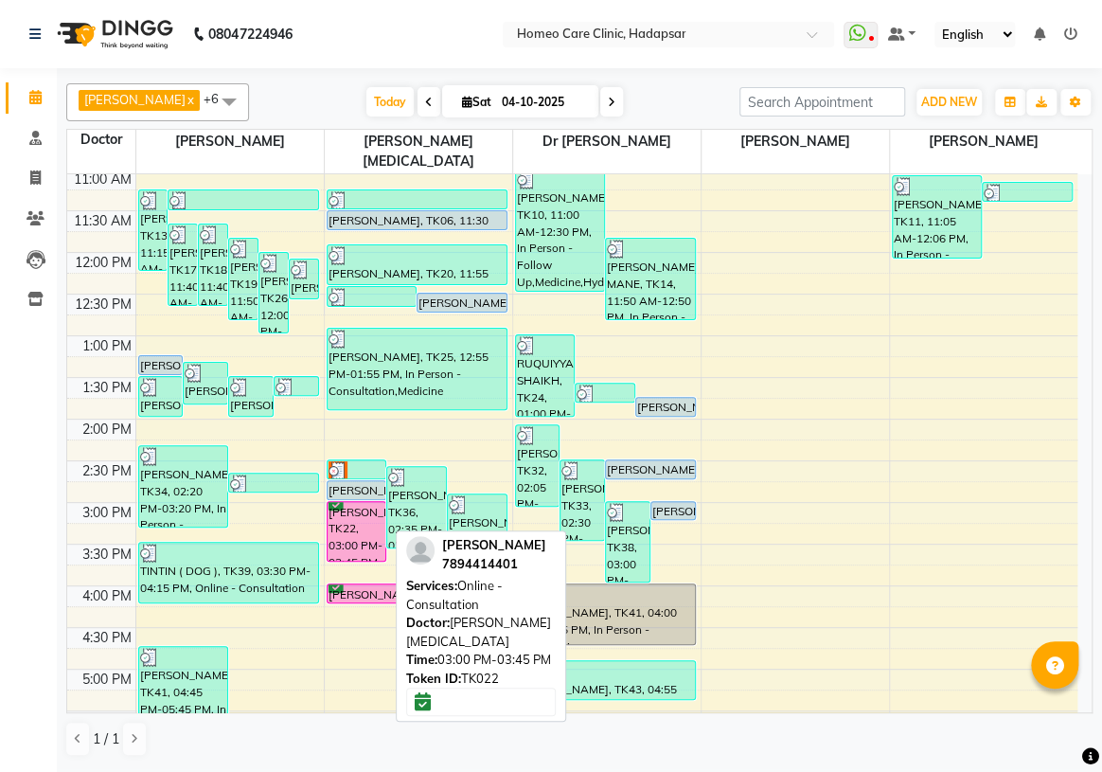
click at [367, 527] on div "[PERSON_NAME], TK22, 03:00 PM-03:45 PM, Online - Consultation" at bounding box center [357, 531] width 59 height 59
select select "6"
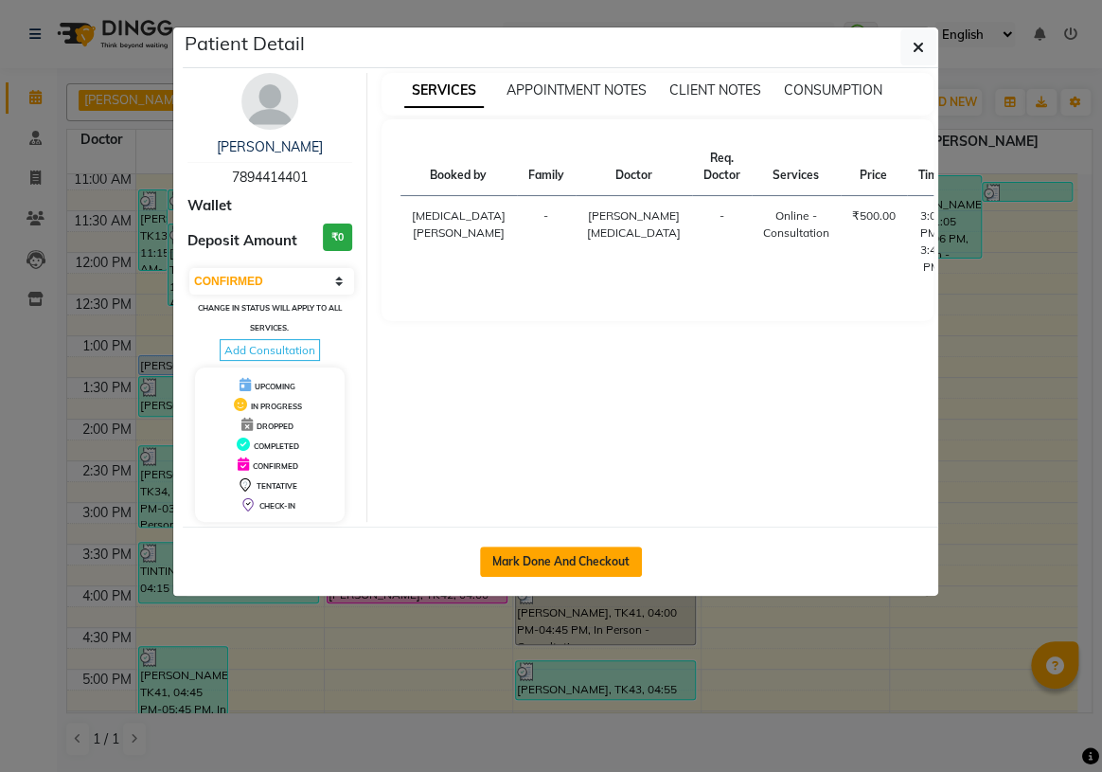
click at [568, 550] on button "Mark Done And Checkout" at bounding box center [561, 561] width 162 height 30
select select "7485"
select select "service"
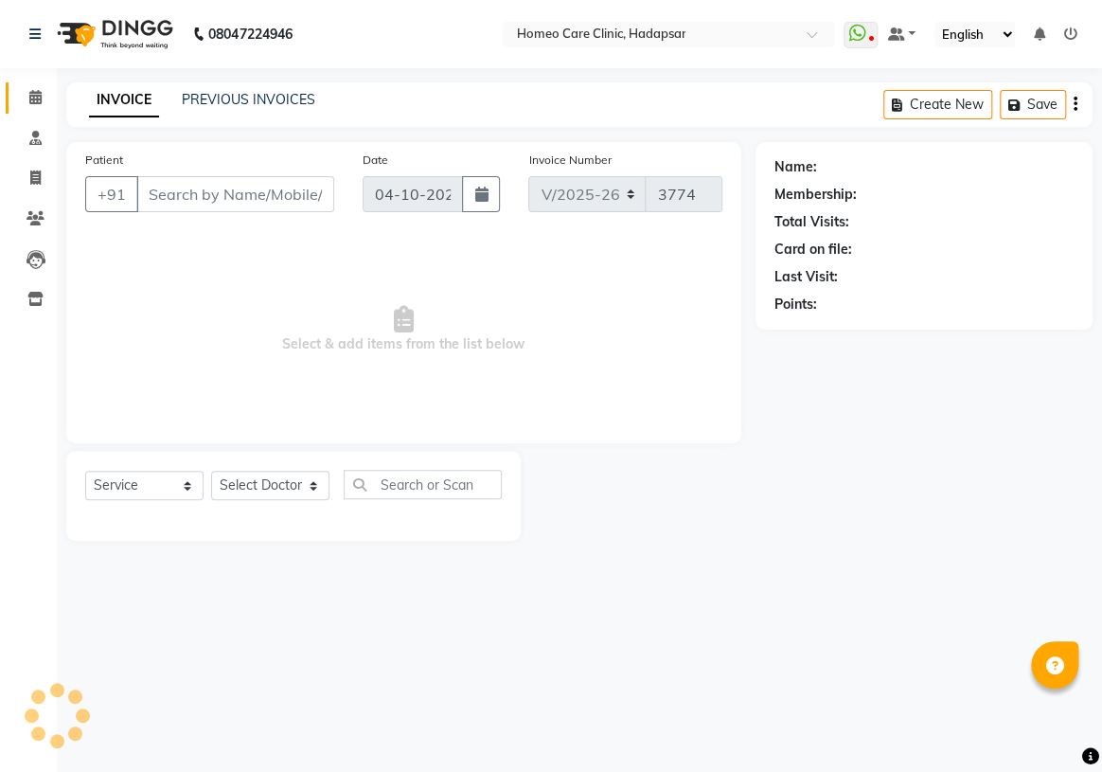
type input "7894414401"
select select "65966"
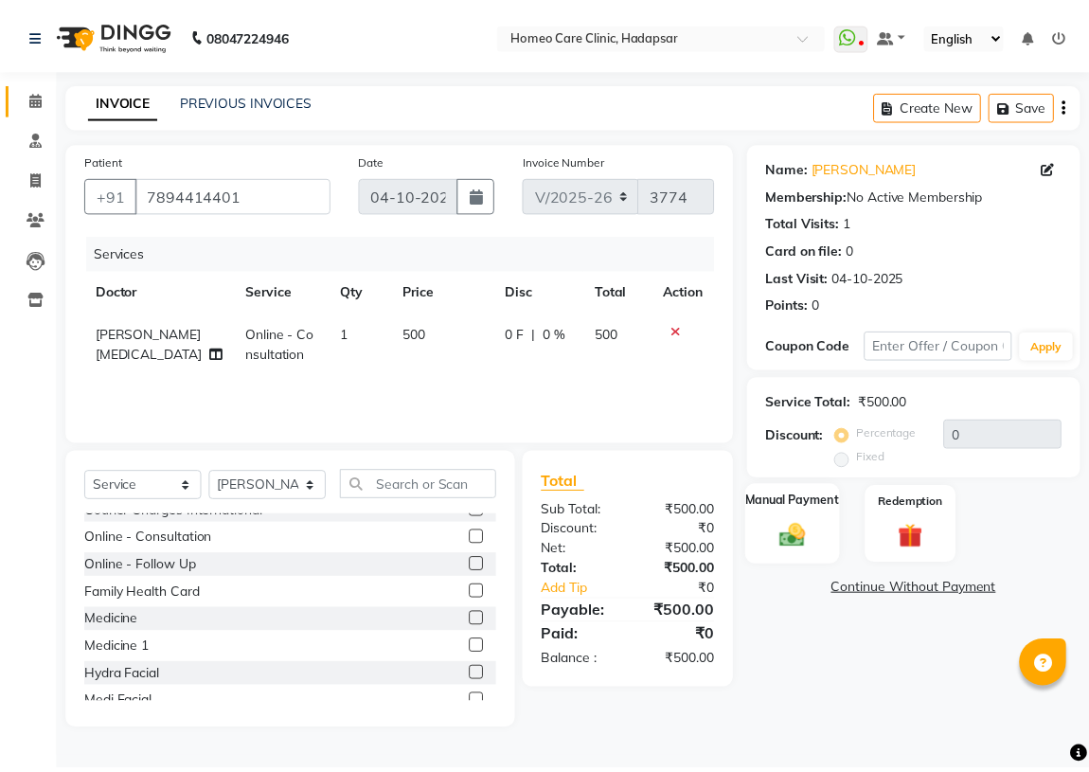
scroll to position [85, 0]
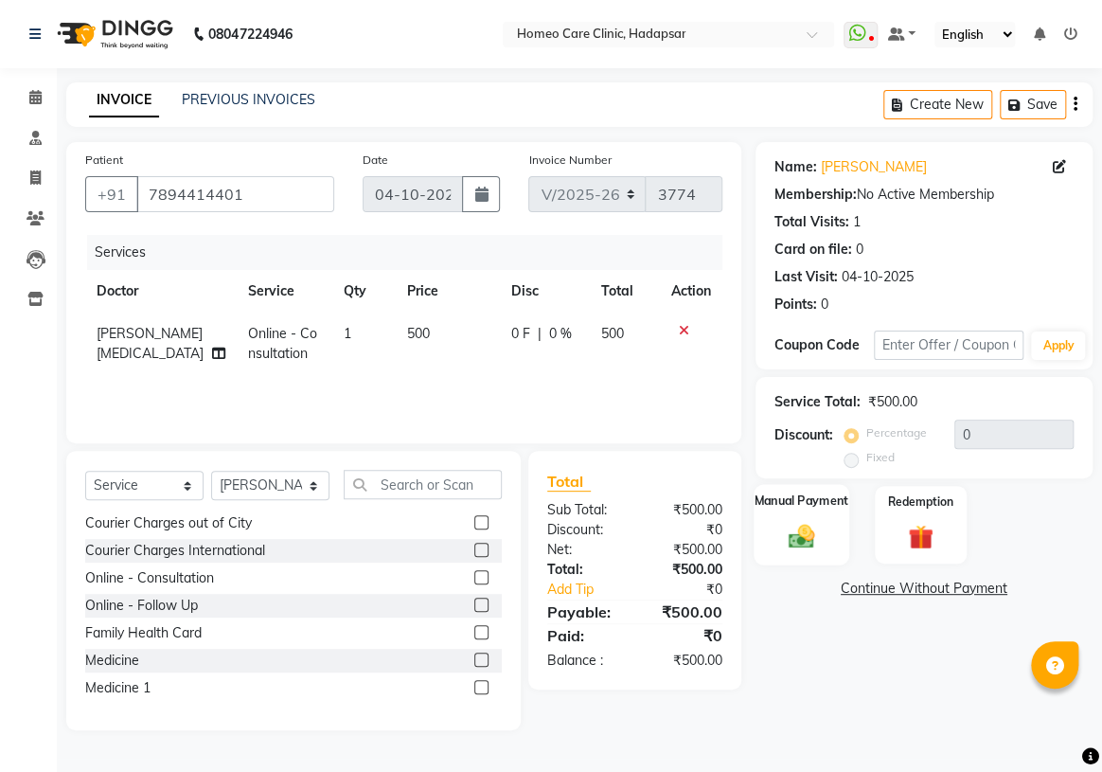
click at [815, 510] on div "Manual Payment" at bounding box center [801, 524] width 95 height 81
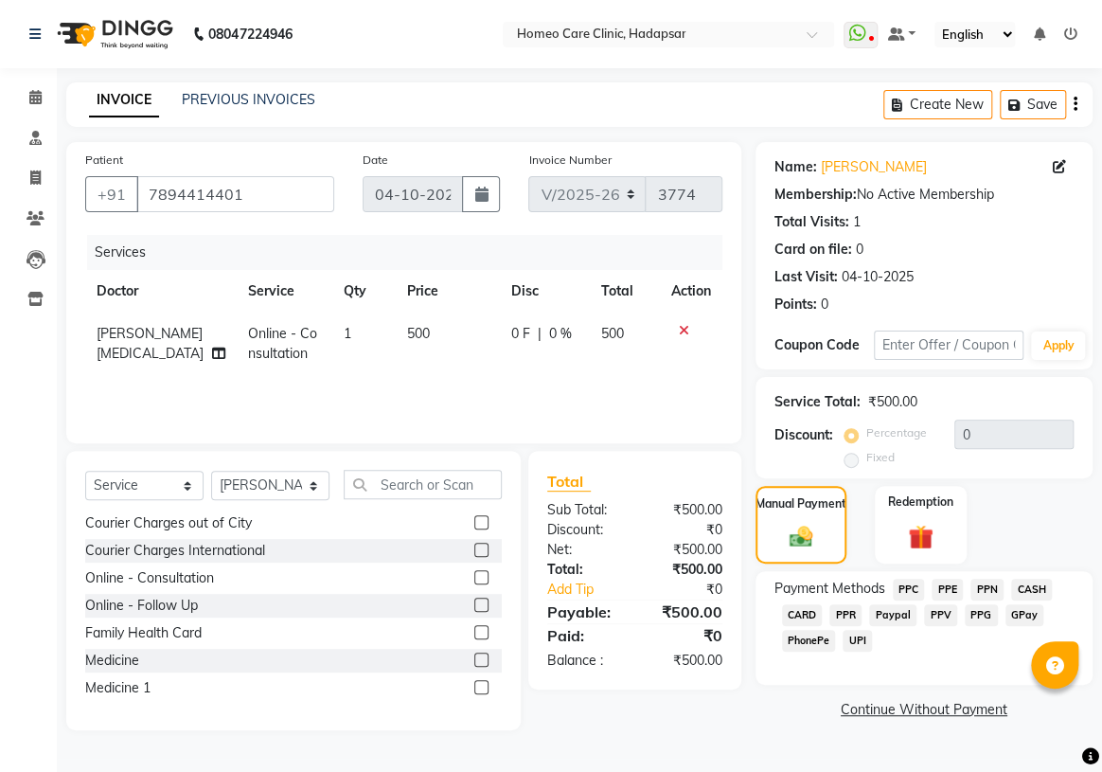
click at [846, 615] on span "PPR" at bounding box center [846, 615] width 32 height 22
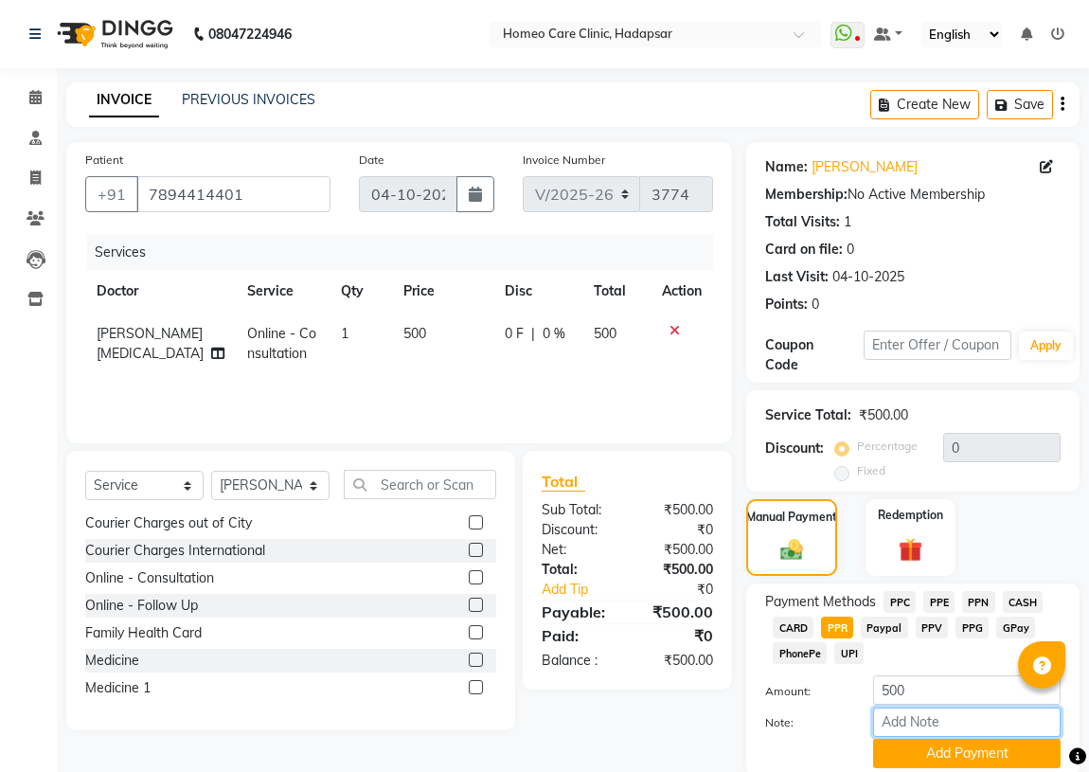
click at [908, 714] on input "Note:" at bounding box center [967, 721] width 188 height 29
type input "PPR"
click at [958, 744] on button "Add Payment" at bounding box center [967, 753] width 188 height 29
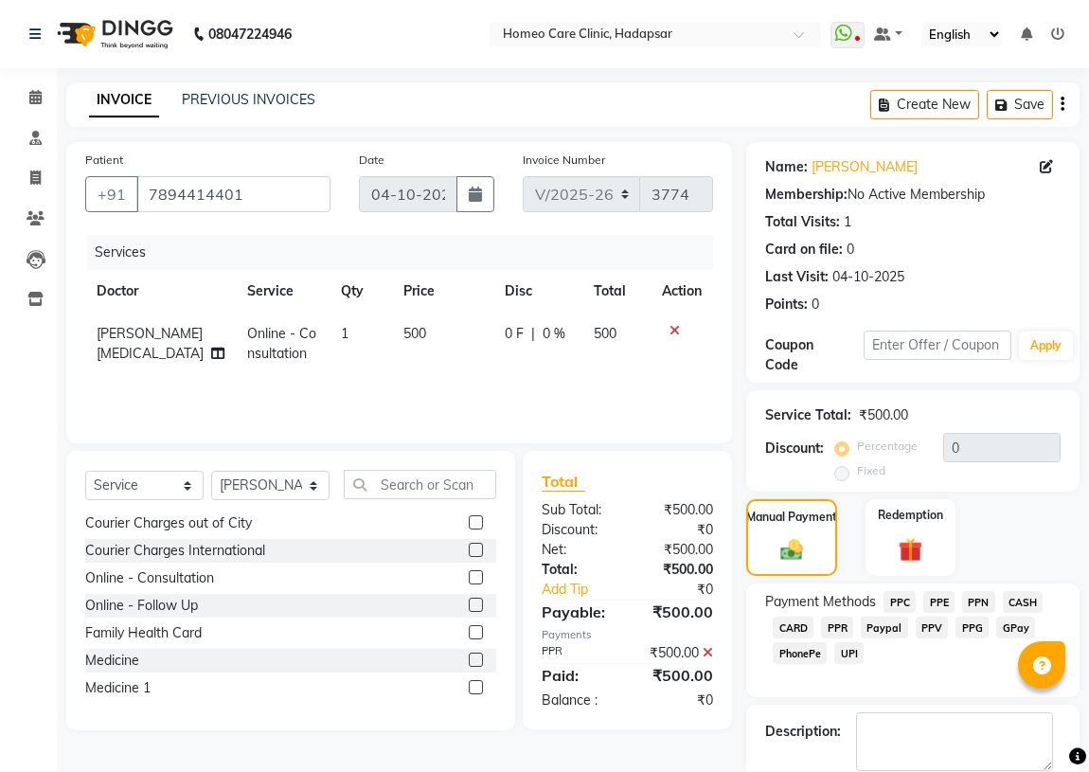
scroll to position [70, 0]
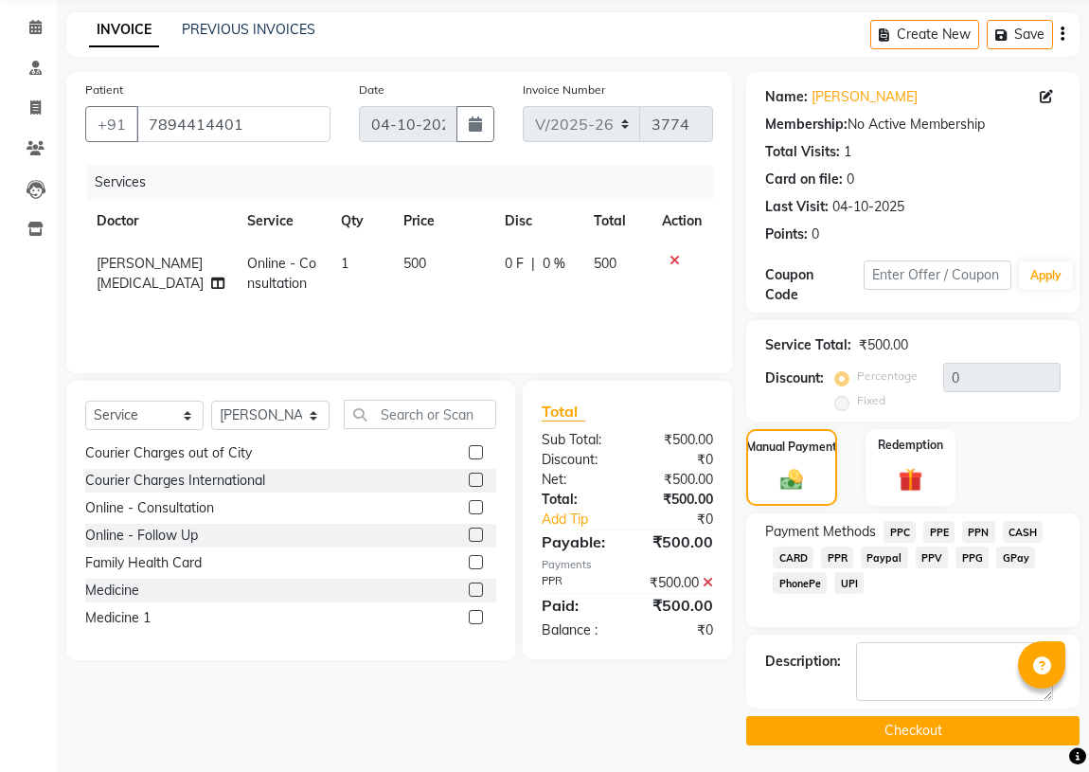
click at [845, 724] on button "Checkout" at bounding box center [912, 730] width 333 height 29
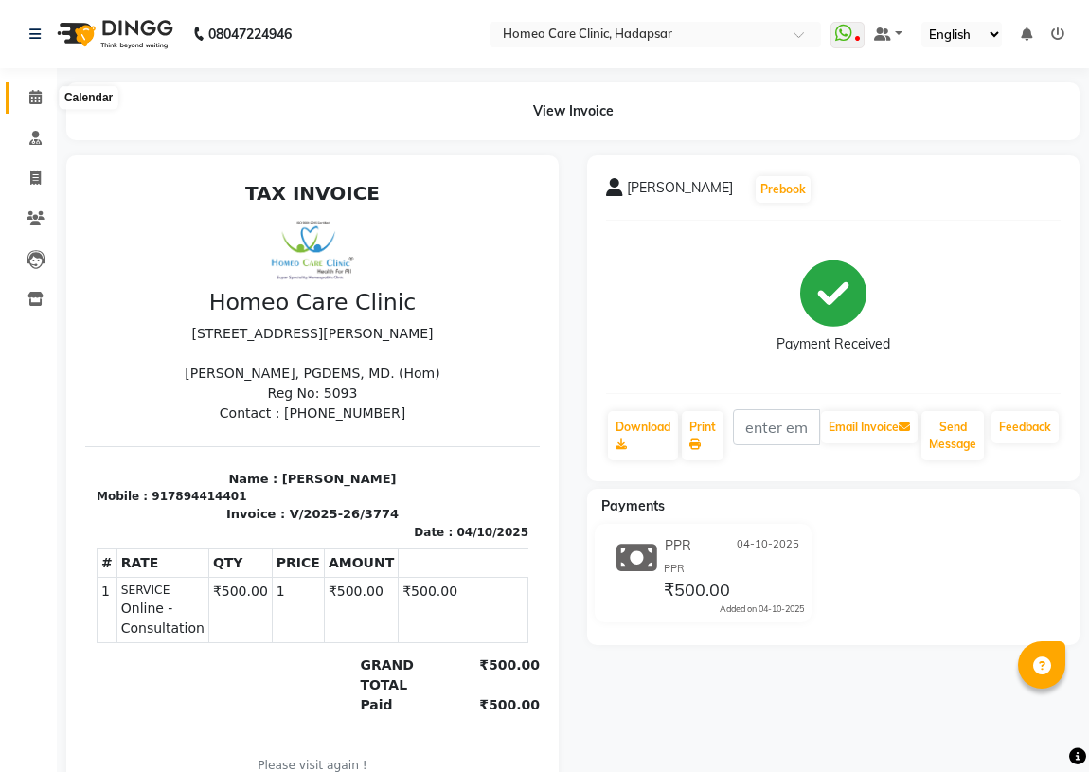
click at [31, 94] on icon at bounding box center [35, 97] width 12 height 14
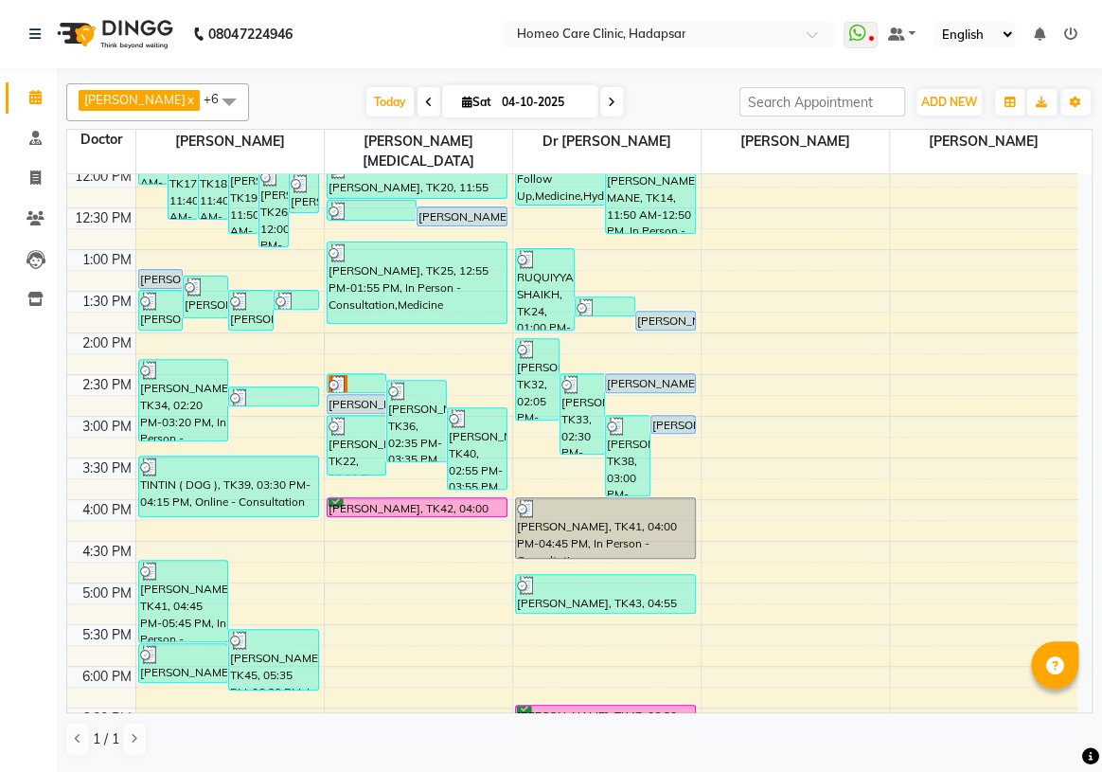
scroll to position [171, 0]
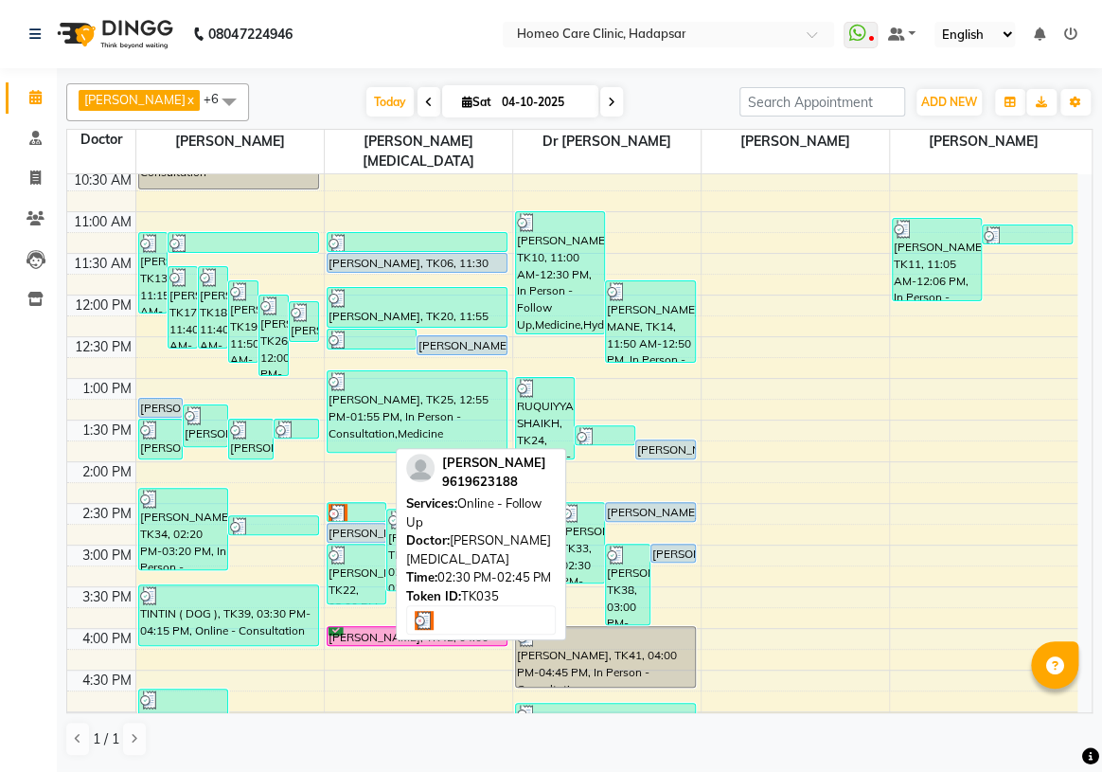
click at [352, 440] on div "9:00 AM 9:30 AM 10:00 AM 10:30 AM 11:00 AM 11:30 AM 12:00 PM 12:30 PM 1:00 PM 1…" at bounding box center [572, 628] width 1010 height 1166
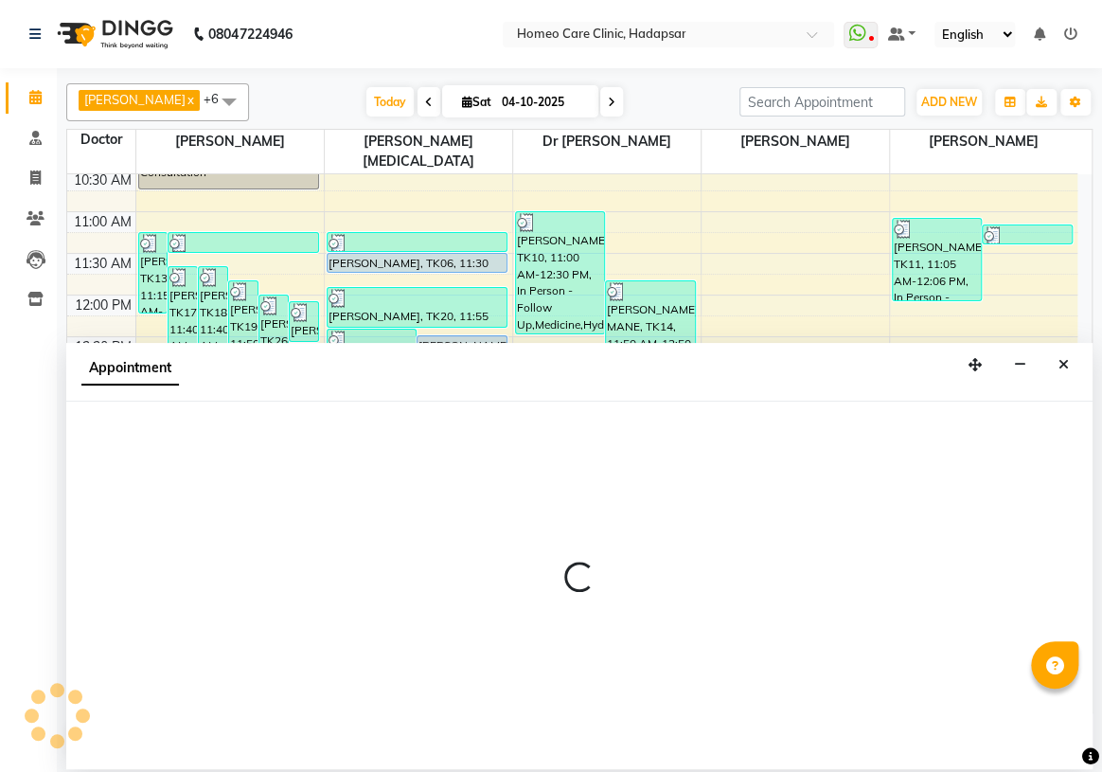
scroll to position [85, 0]
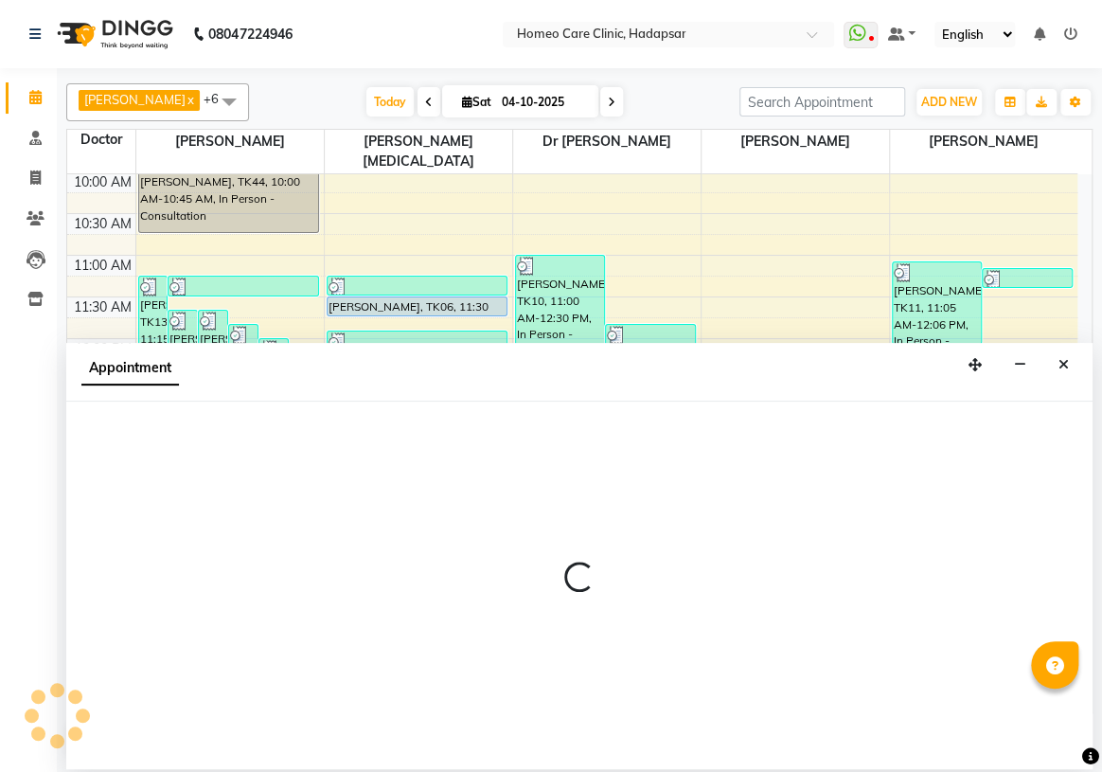
select select "65966"
select select "810"
select select "tentative"
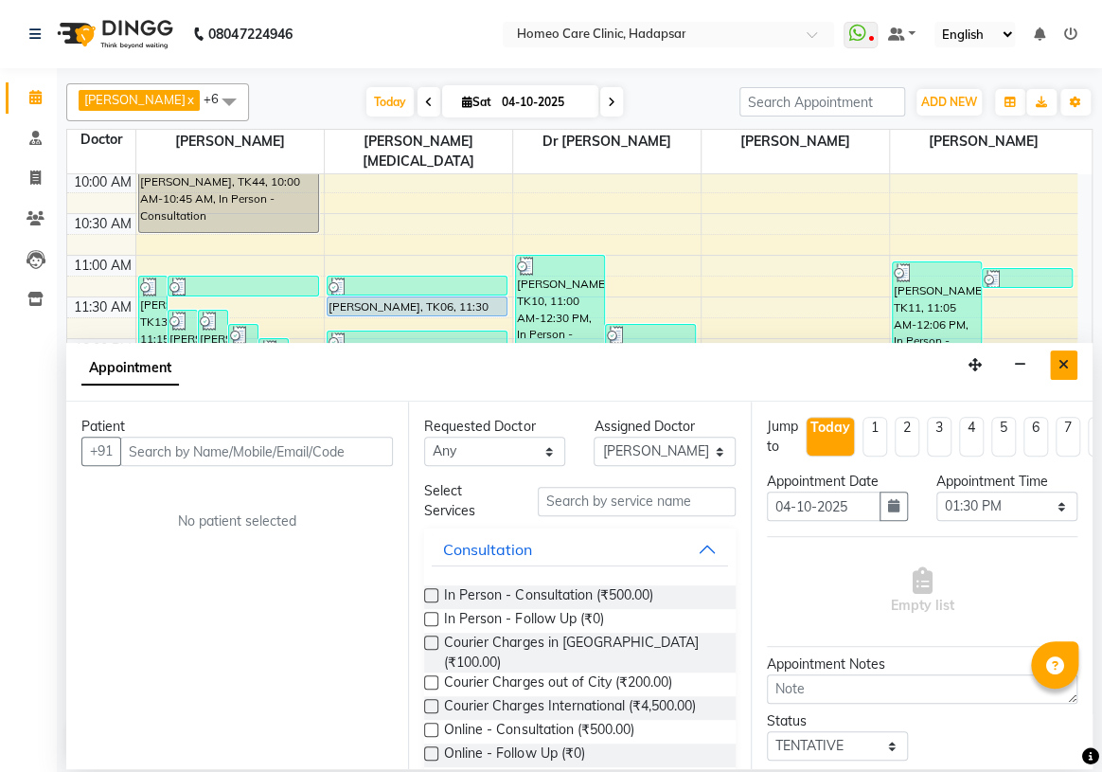
click at [1057, 367] on button "Close" at bounding box center [1063, 364] width 27 height 29
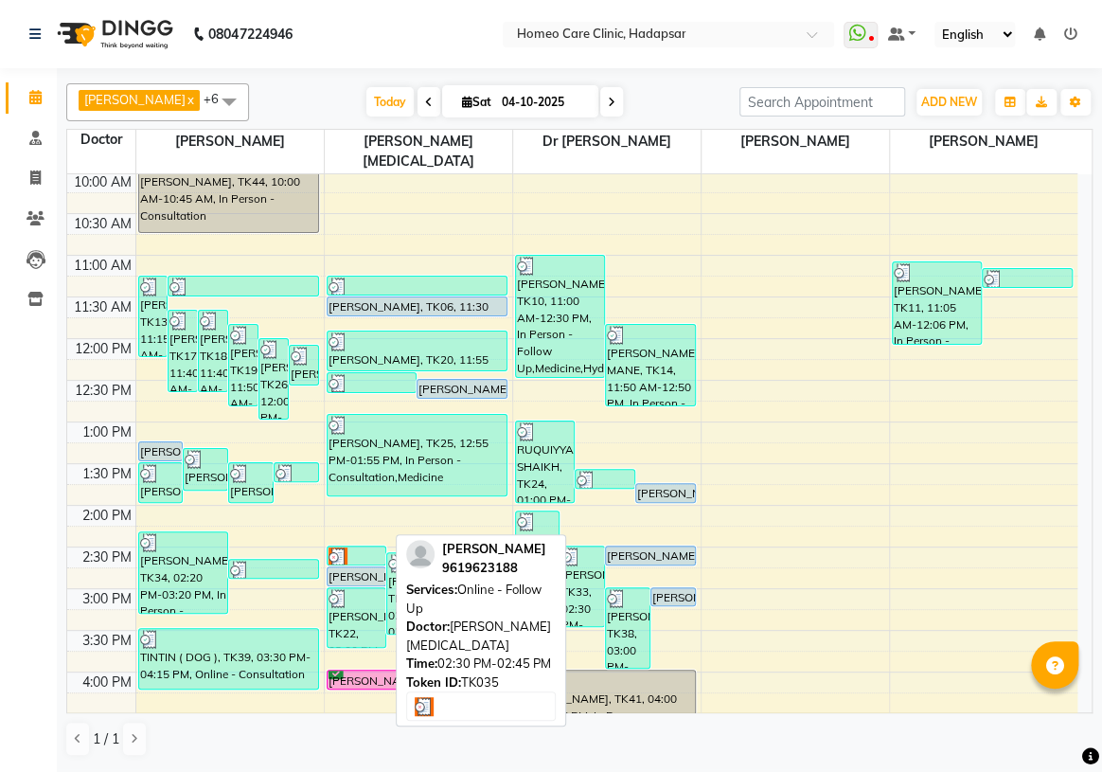
click at [350, 547] on div at bounding box center [357, 556] width 57 height 19
select select "3"
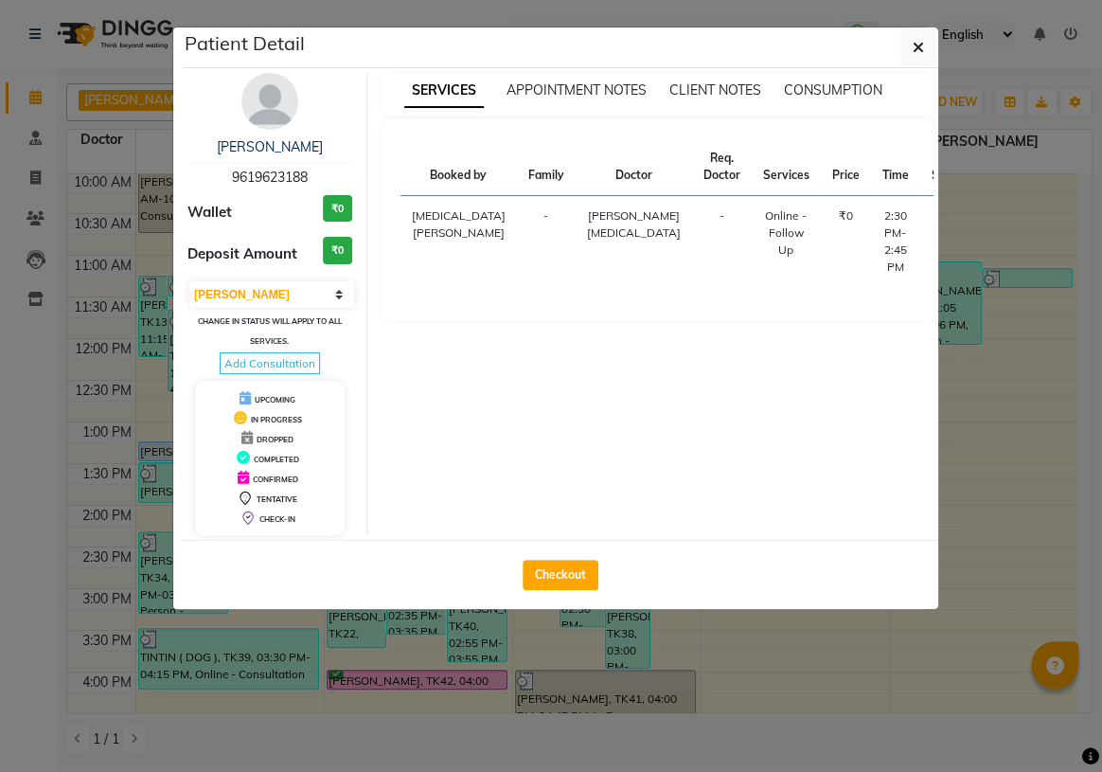
click at [917, 40] on icon "button" at bounding box center [918, 47] width 11 height 15
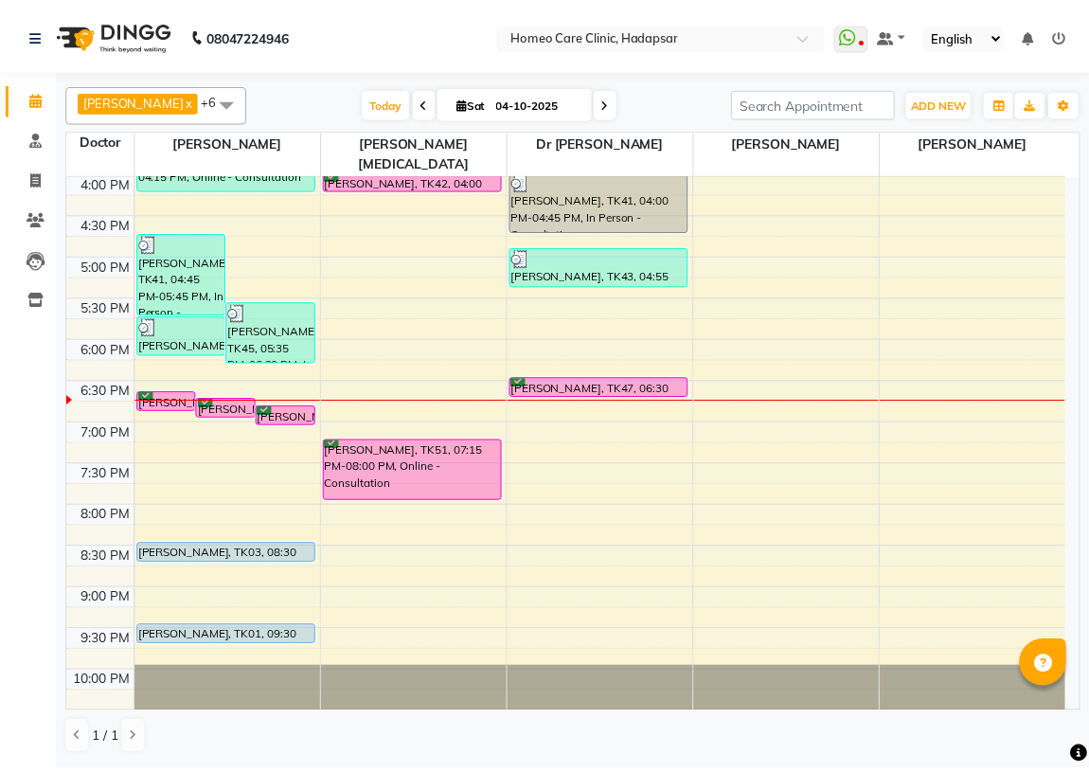
scroll to position [602, 0]
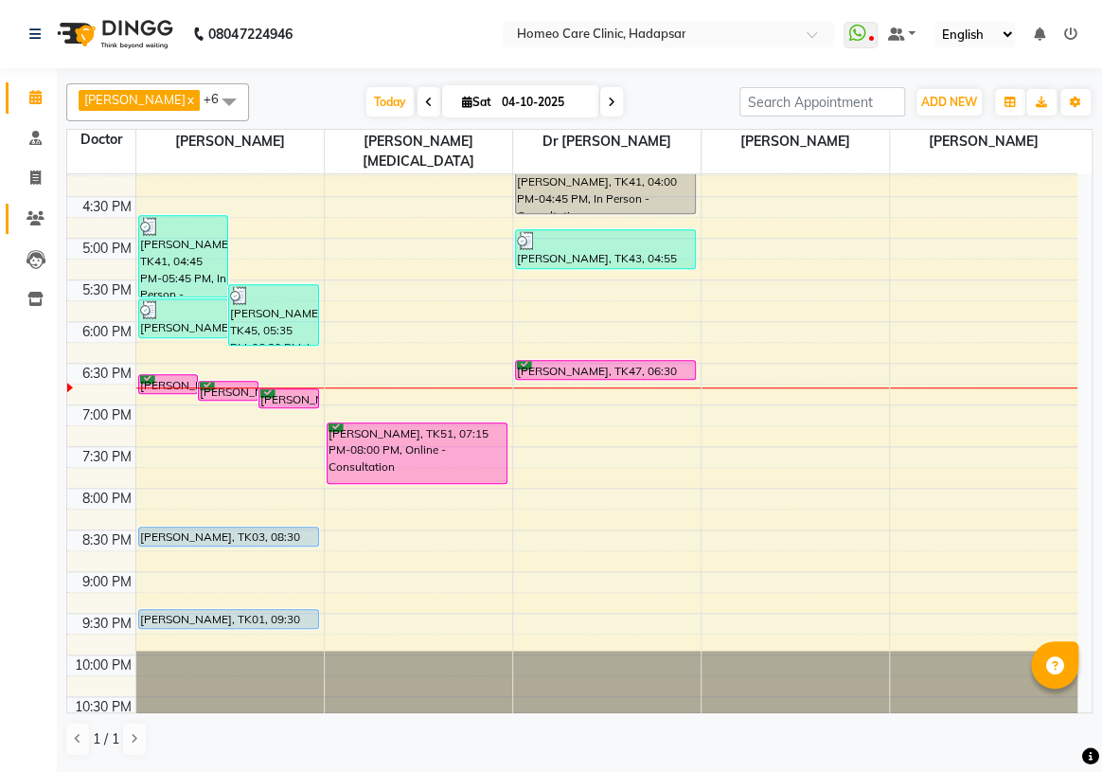
click at [27, 213] on icon at bounding box center [36, 218] width 18 height 14
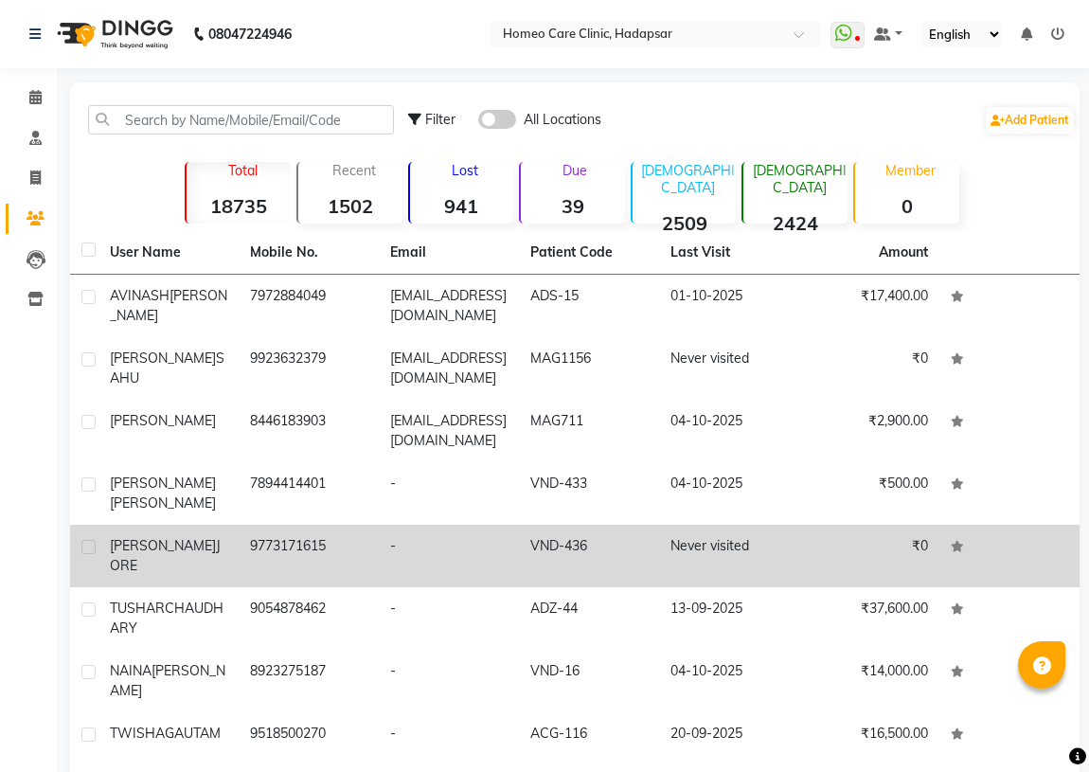
click at [185, 543] on span "JORE" at bounding box center [165, 555] width 111 height 37
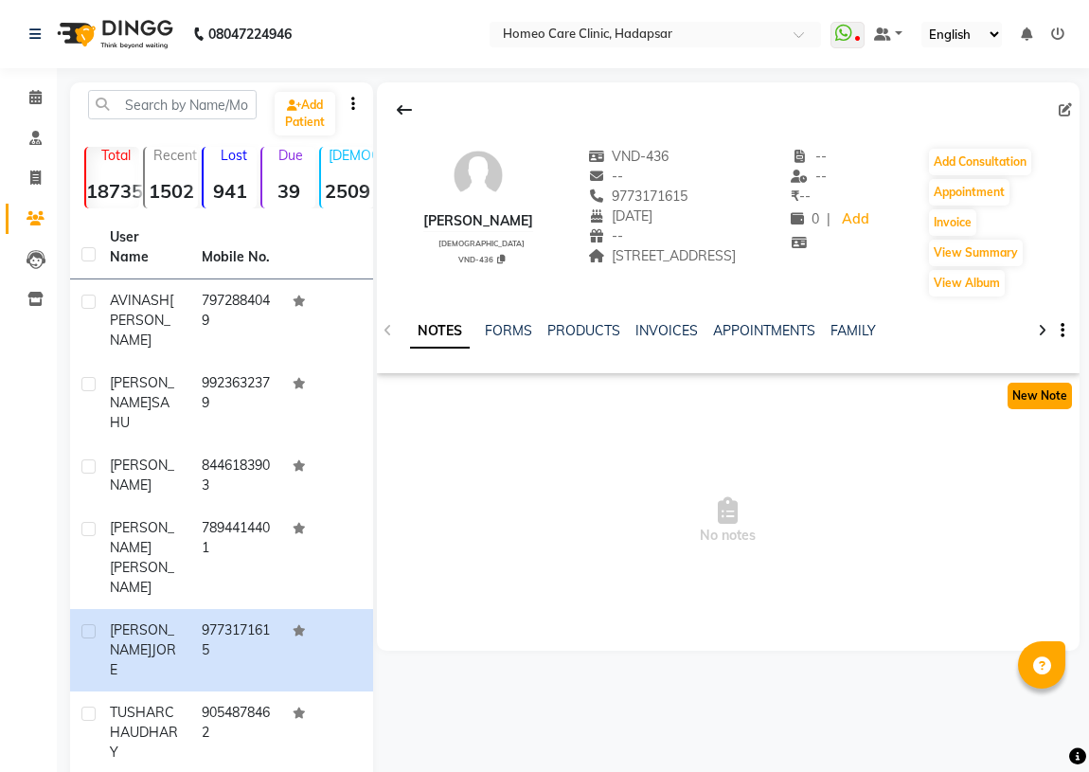
click at [1040, 409] on button "New Note" at bounding box center [1040, 396] width 64 height 27
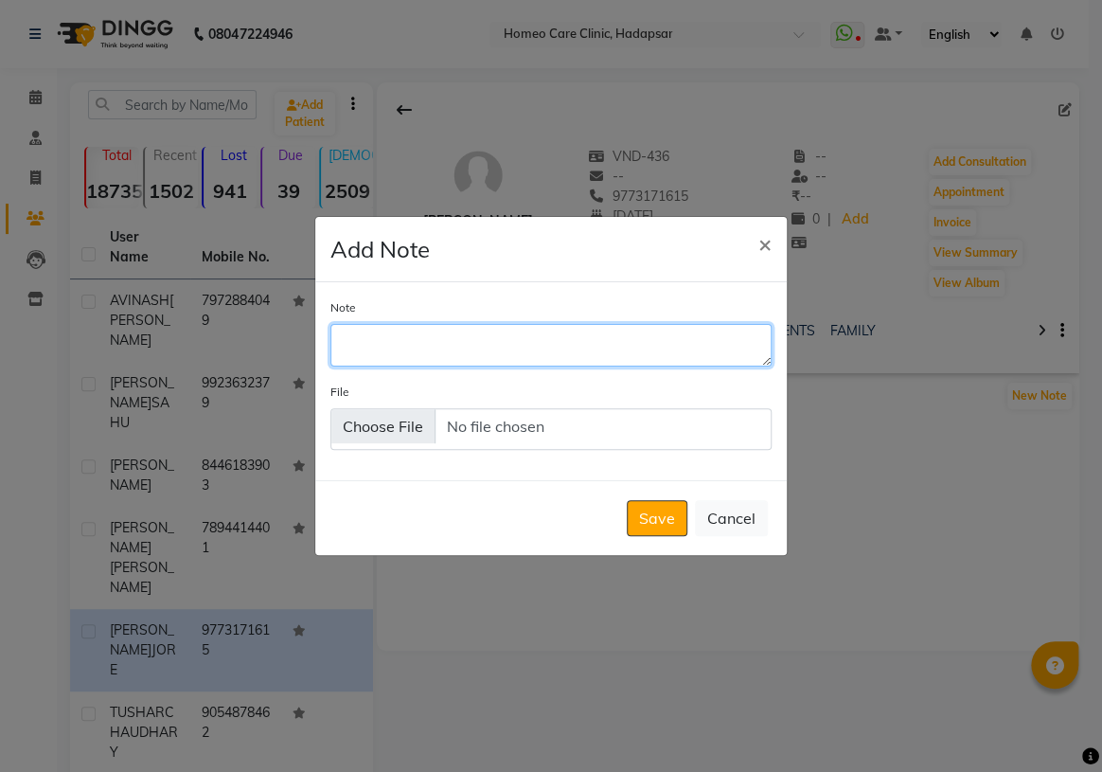
click at [421, 348] on textarea "Note" at bounding box center [551, 345] width 441 height 42
type textarea "REPORTS"
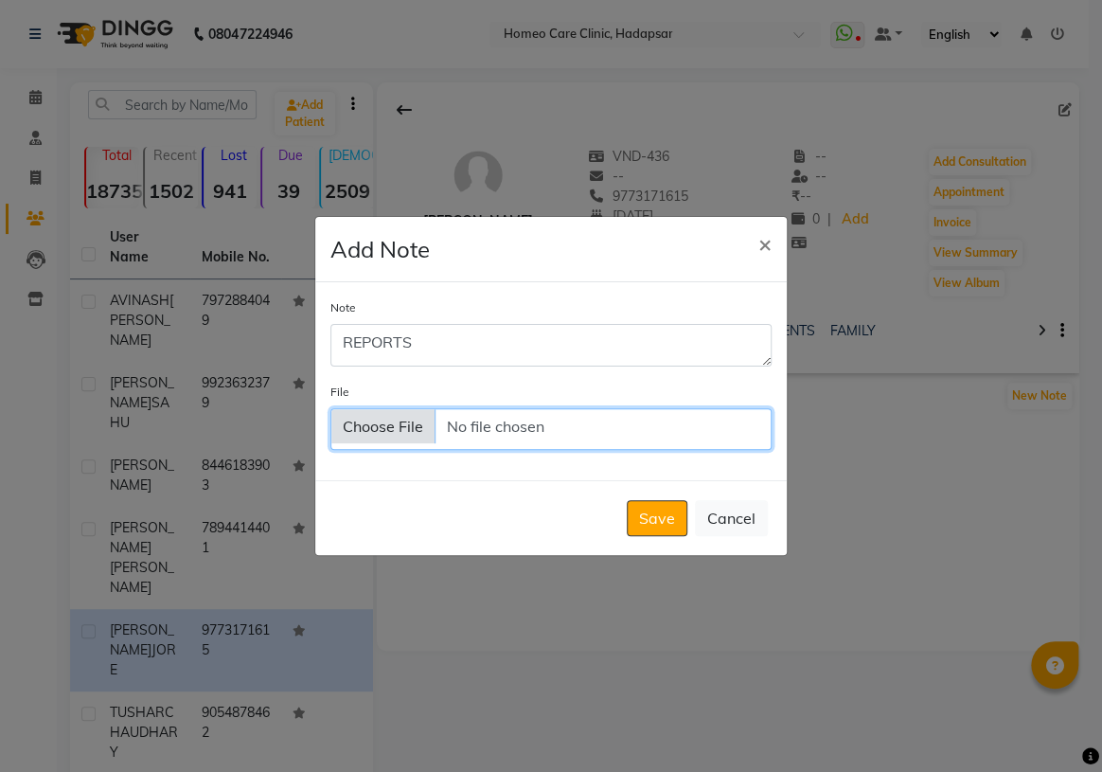
click at [429, 446] on input "File" at bounding box center [551, 429] width 441 height 42
type input "C:\fakepath\[PERSON_NAME] discharge summary.pdf"
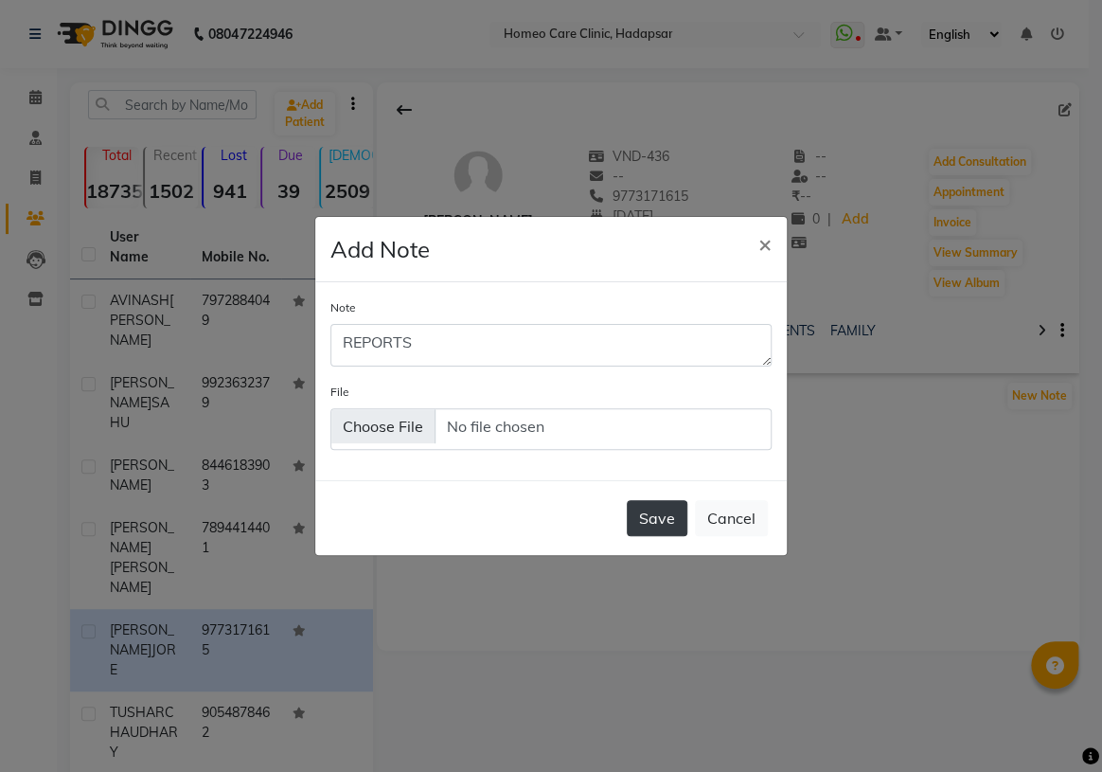
click at [645, 509] on button "Save" at bounding box center [657, 518] width 61 height 36
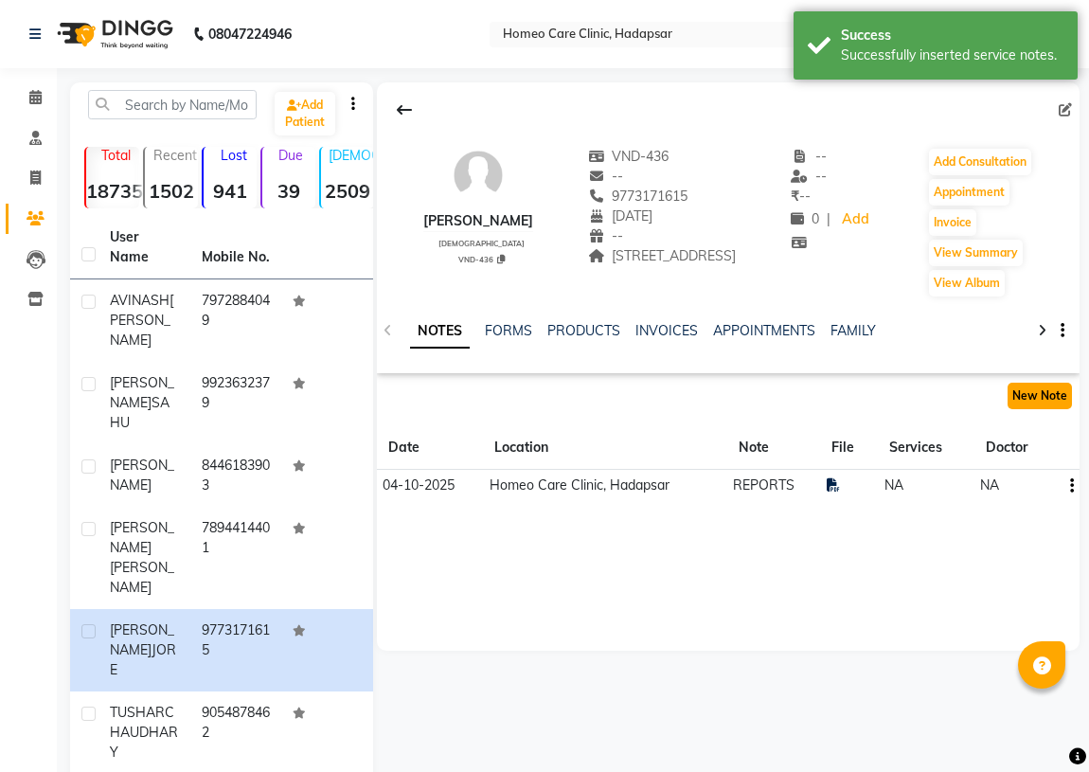
click at [1044, 409] on button "New Note" at bounding box center [1040, 396] width 64 height 27
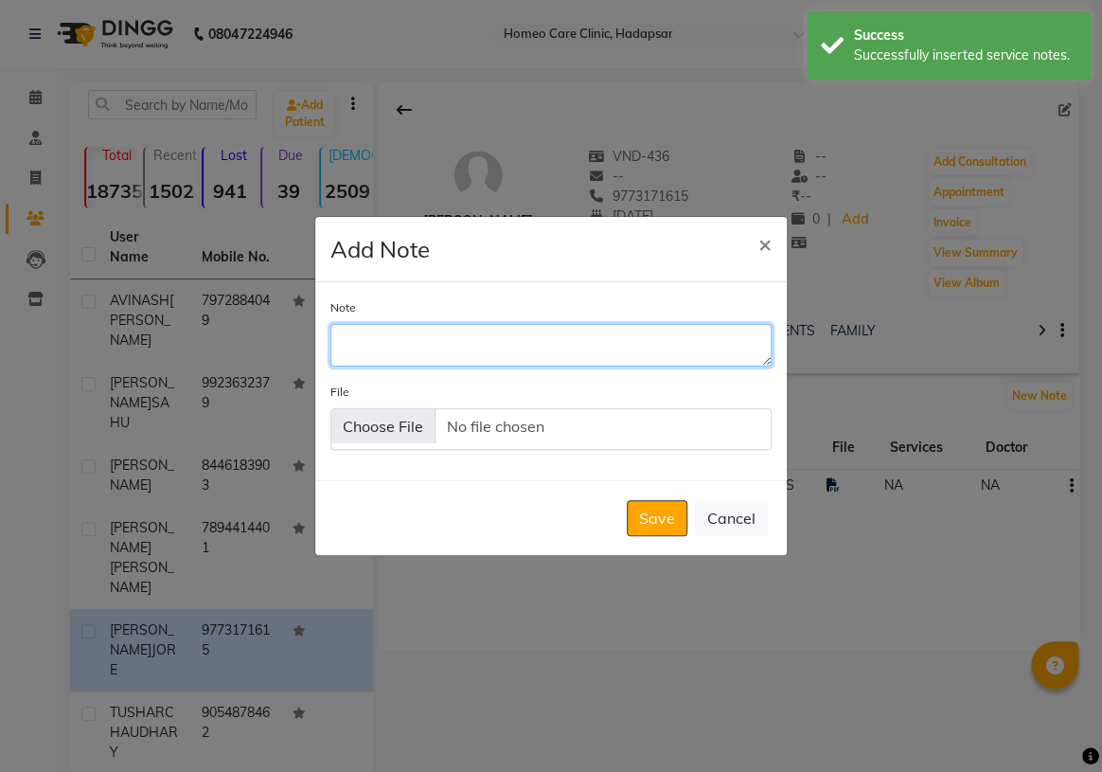
click at [432, 356] on textarea "Note" at bounding box center [551, 345] width 441 height 42
type textarea "REPORTS"
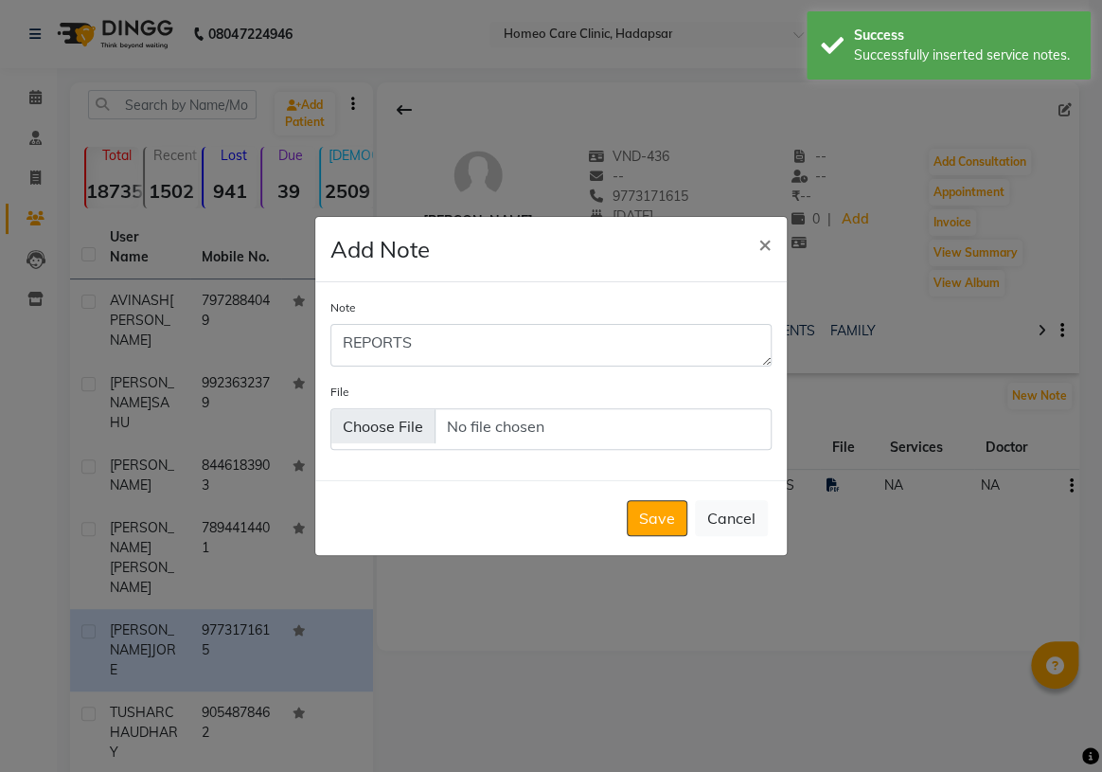
click at [416, 404] on div "File" at bounding box center [551, 416] width 441 height 68
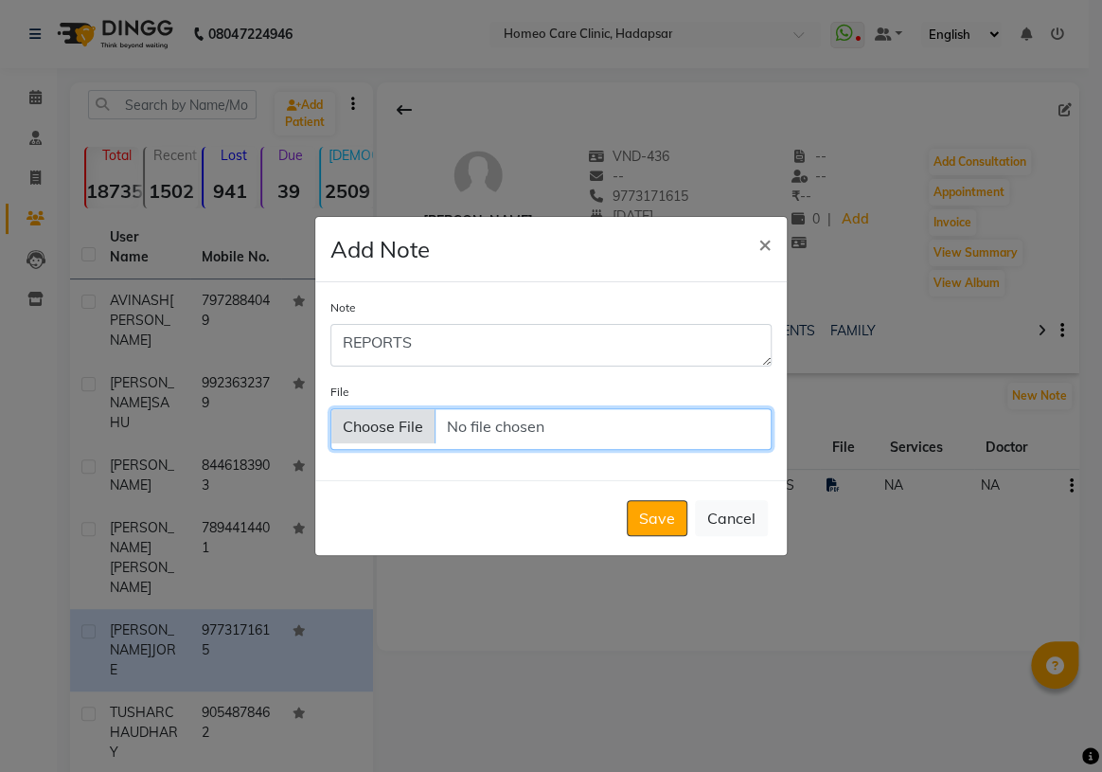
click at [403, 417] on input "File" at bounding box center [551, 429] width 441 height 42
type input "C:\fakepath\[MEDICAL_DATA] Report-R4986348.pdf"
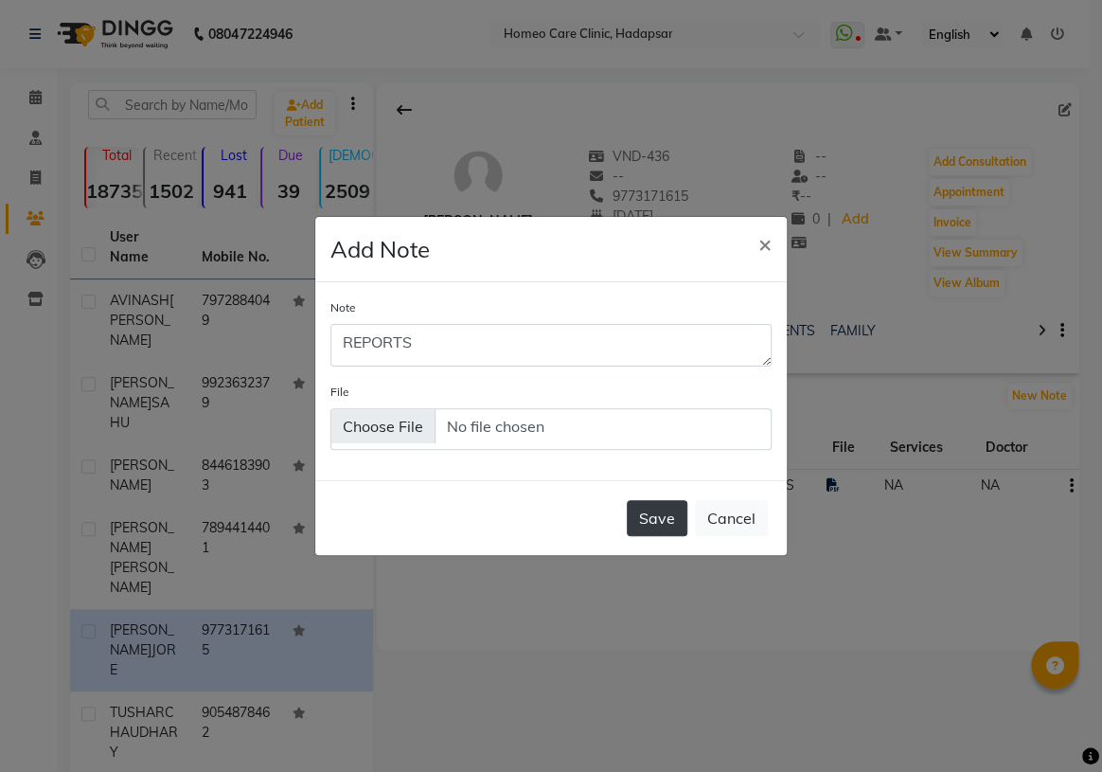
click at [652, 513] on button "Save" at bounding box center [657, 518] width 61 height 36
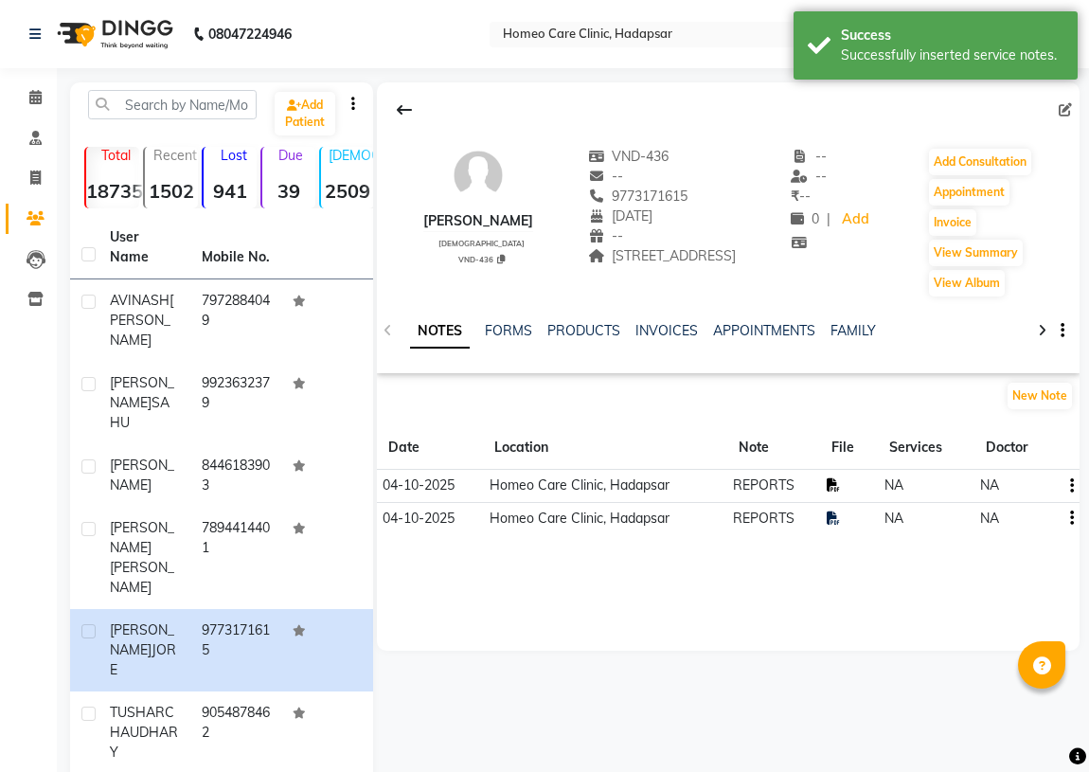
click at [833, 491] on icon at bounding box center [833, 484] width 13 height 13
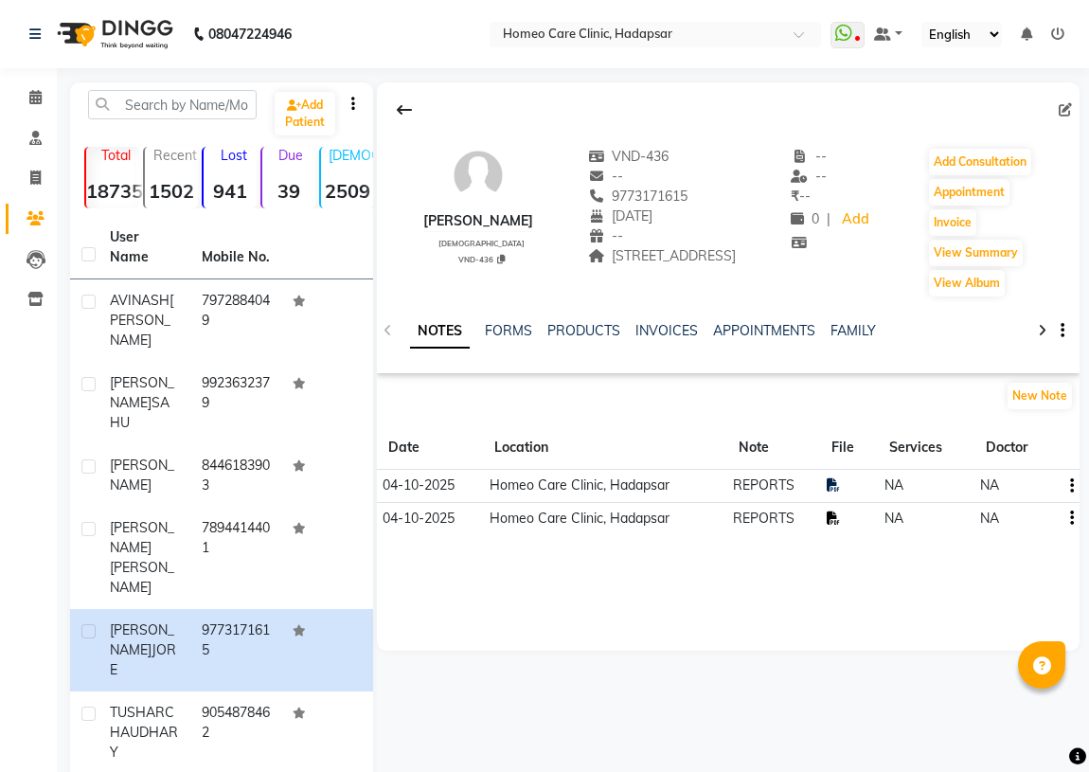
click at [828, 525] on icon at bounding box center [833, 517] width 13 height 13
